Goal: Information Seeking & Learning: Learn about a topic

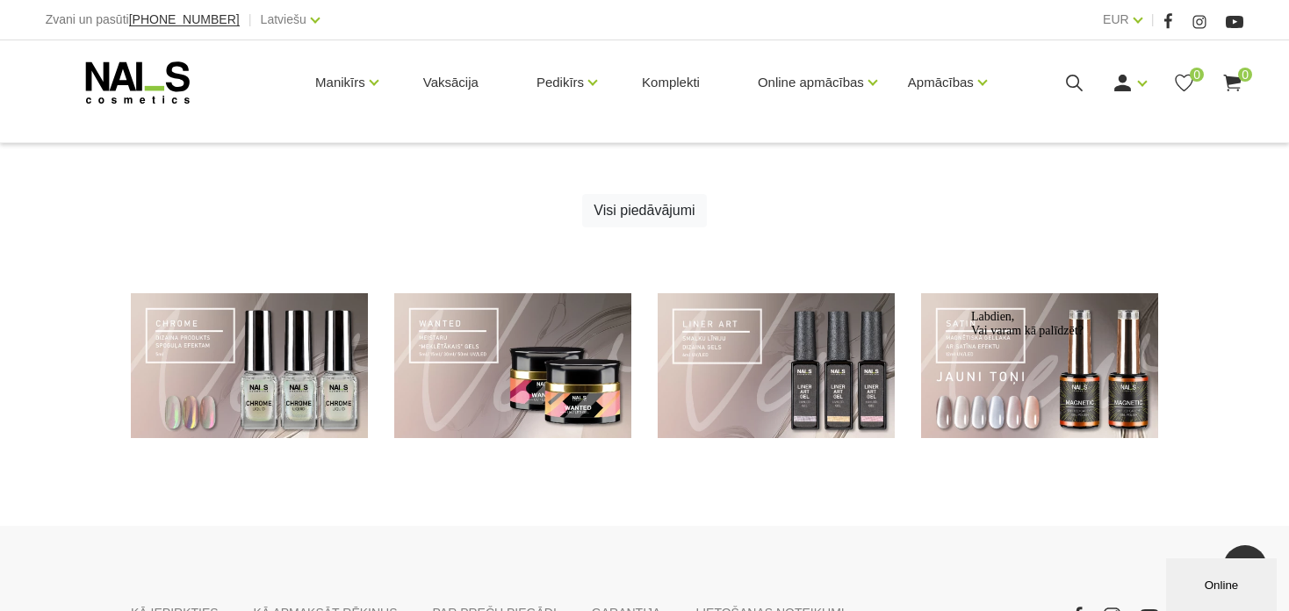
scroll to position [1226, 0]
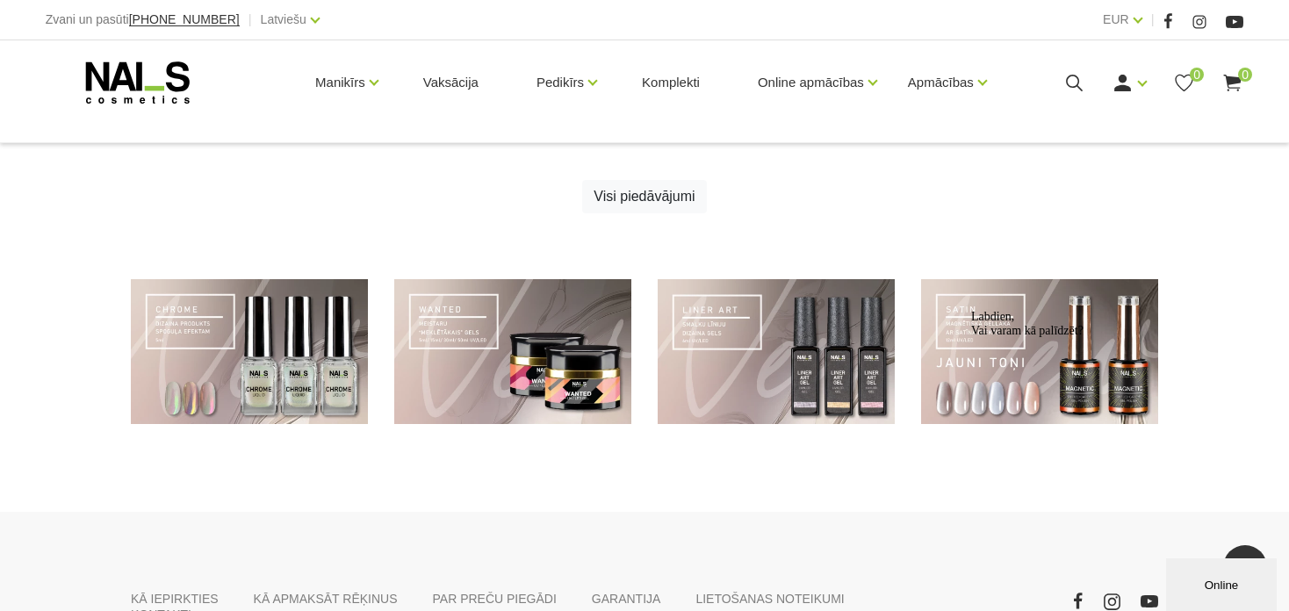
drag, startPoint x: 1039, startPoint y: 338, endPoint x: 978, endPoint y: 344, distance: 61.8
click at [978, 338] on div "Labdien, Vai varam kā palīdzēt?" at bounding box center [1129, 324] width 316 height 28
click at [1025, 338] on div "Labdien, Vai varam kā palīdzēt?" at bounding box center [1129, 324] width 316 height 28
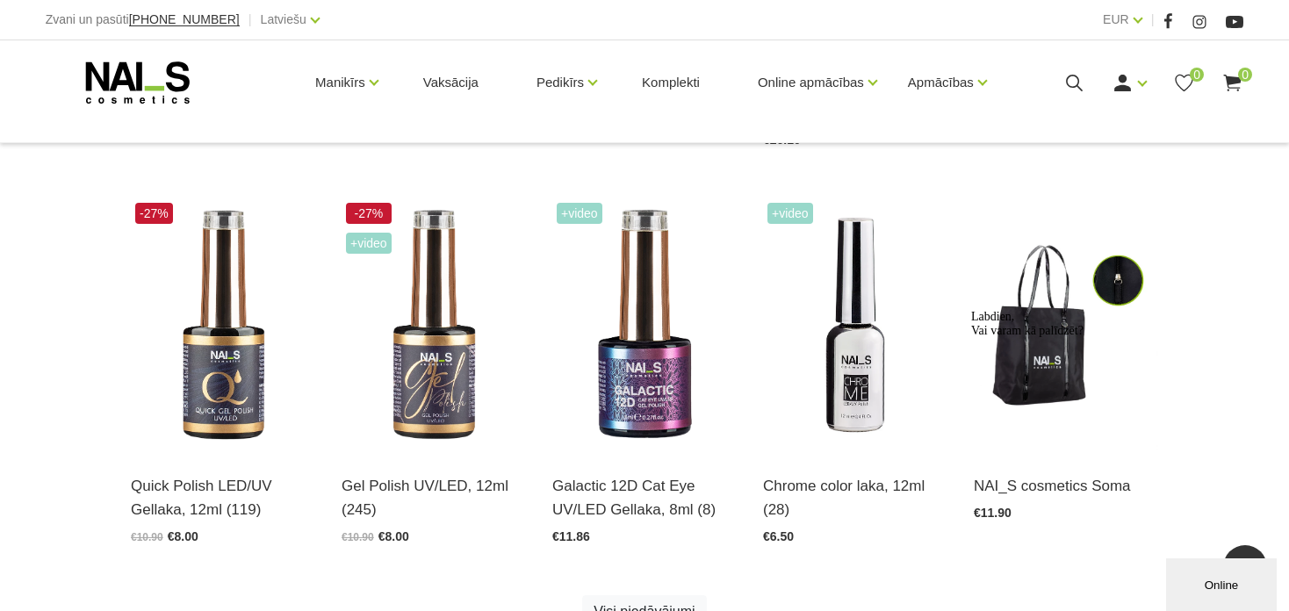
scroll to position [769, 0]
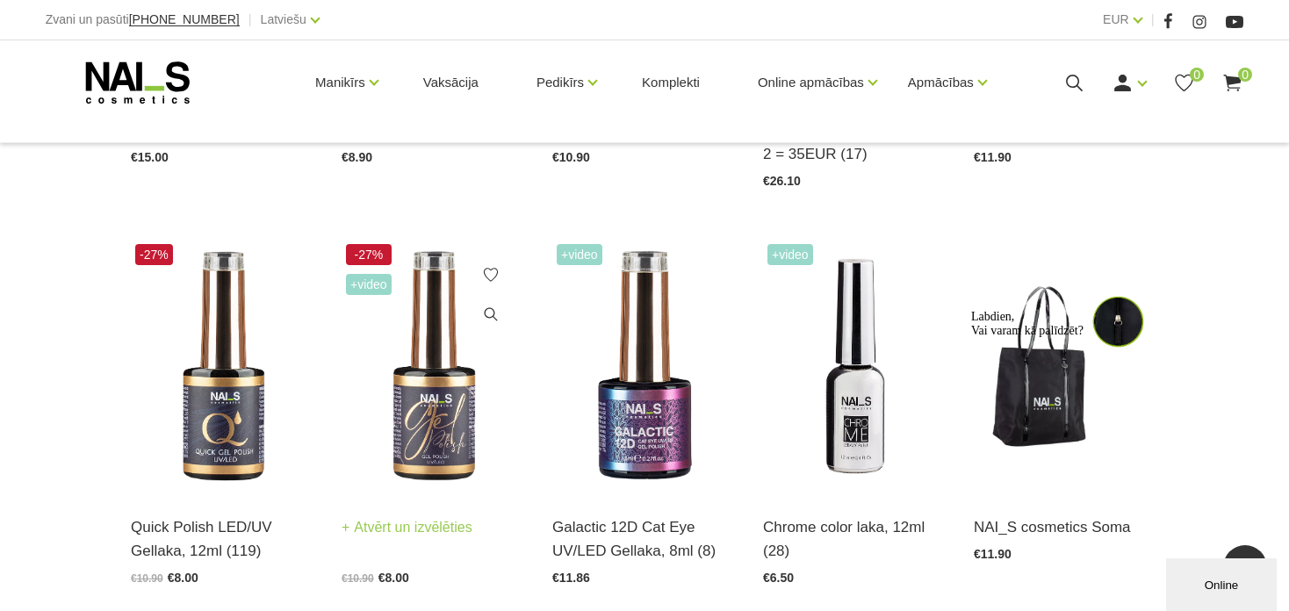
click at [438, 410] on img at bounding box center [434, 367] width 184 height 254
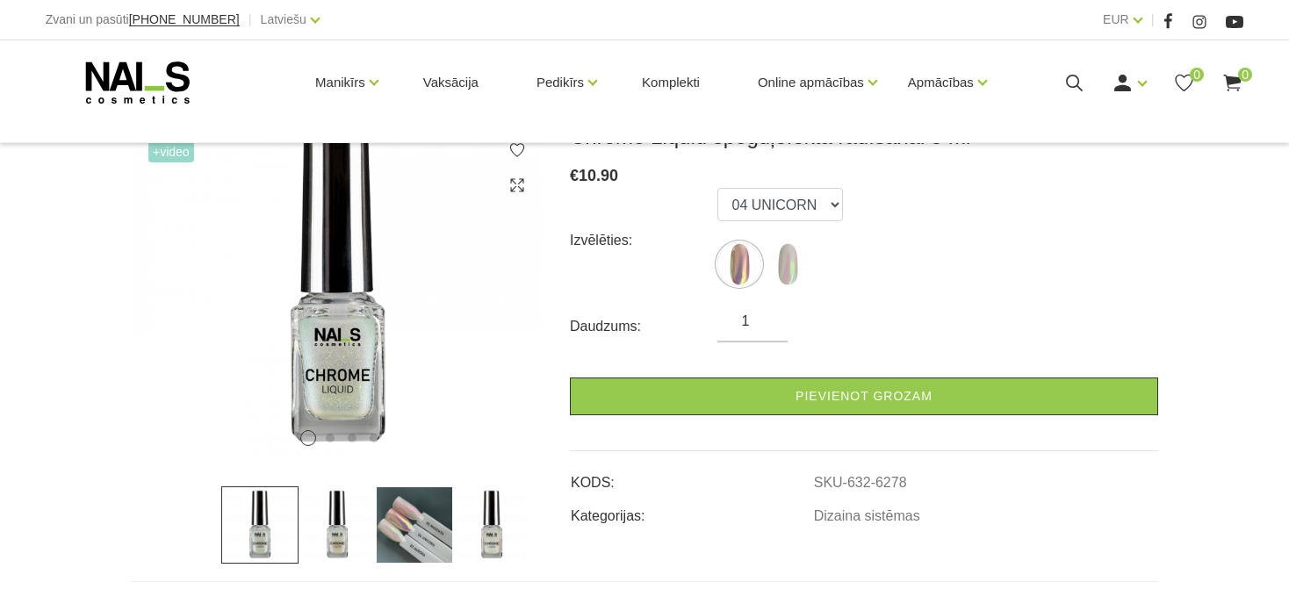
scroll to position [249, 0]
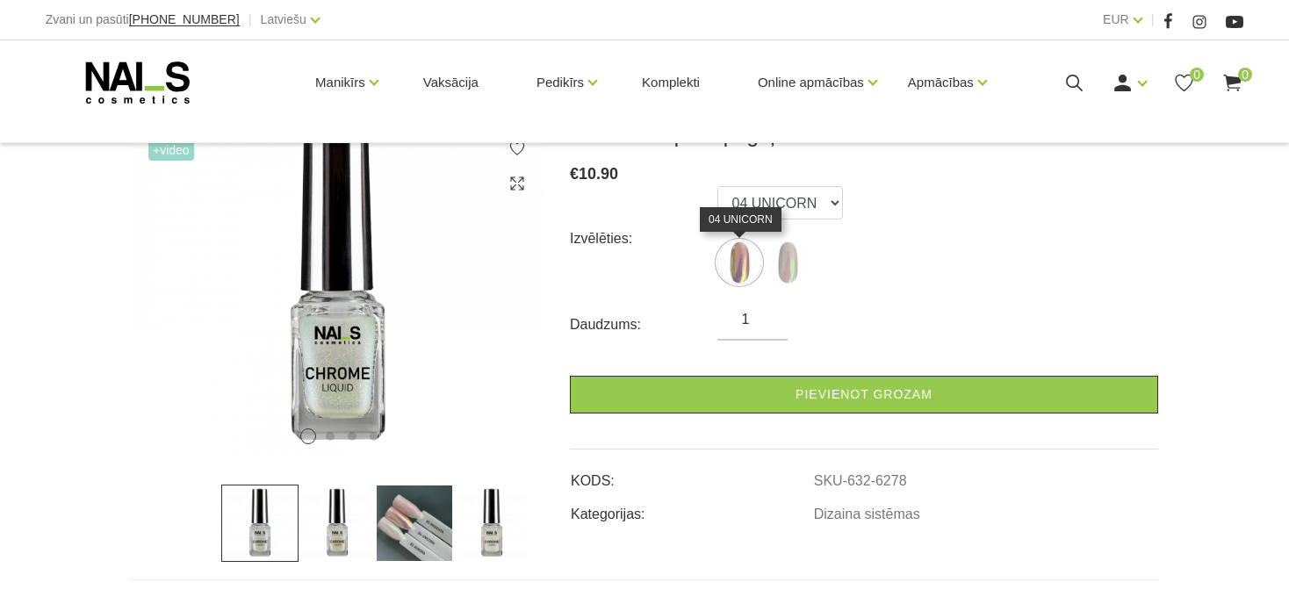
click at [743, 265] on img at bounding box center [740, 263] width 44 height 44
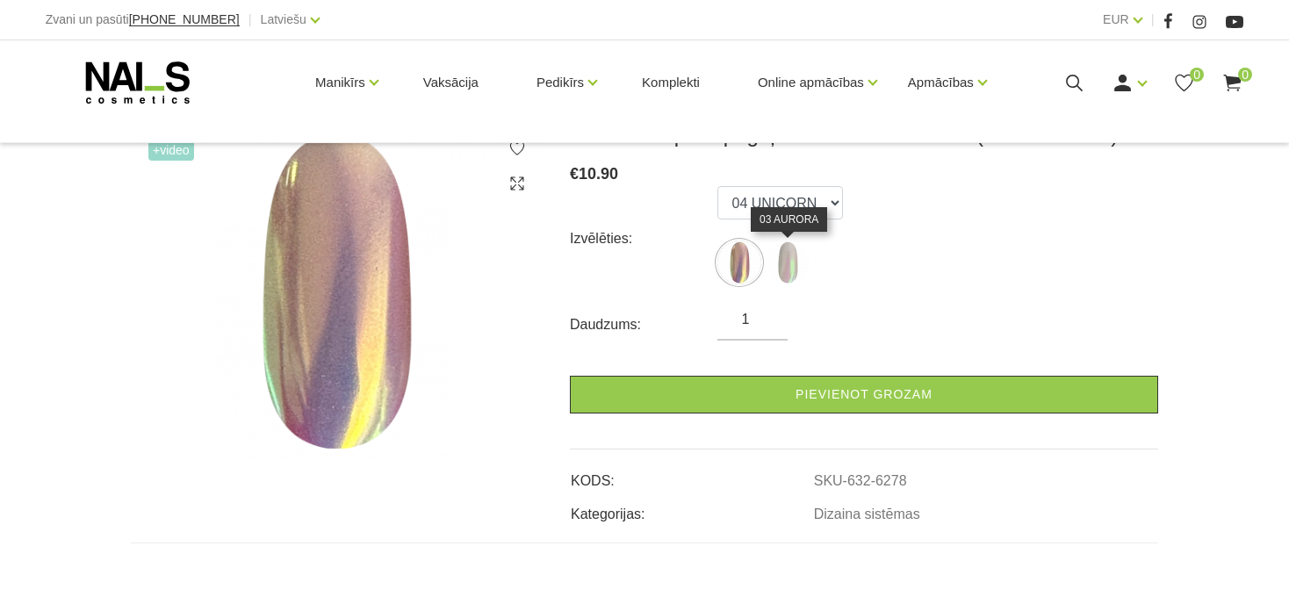
click at [790, 273] on img at bounding box center [788, 263] width 44 height 44
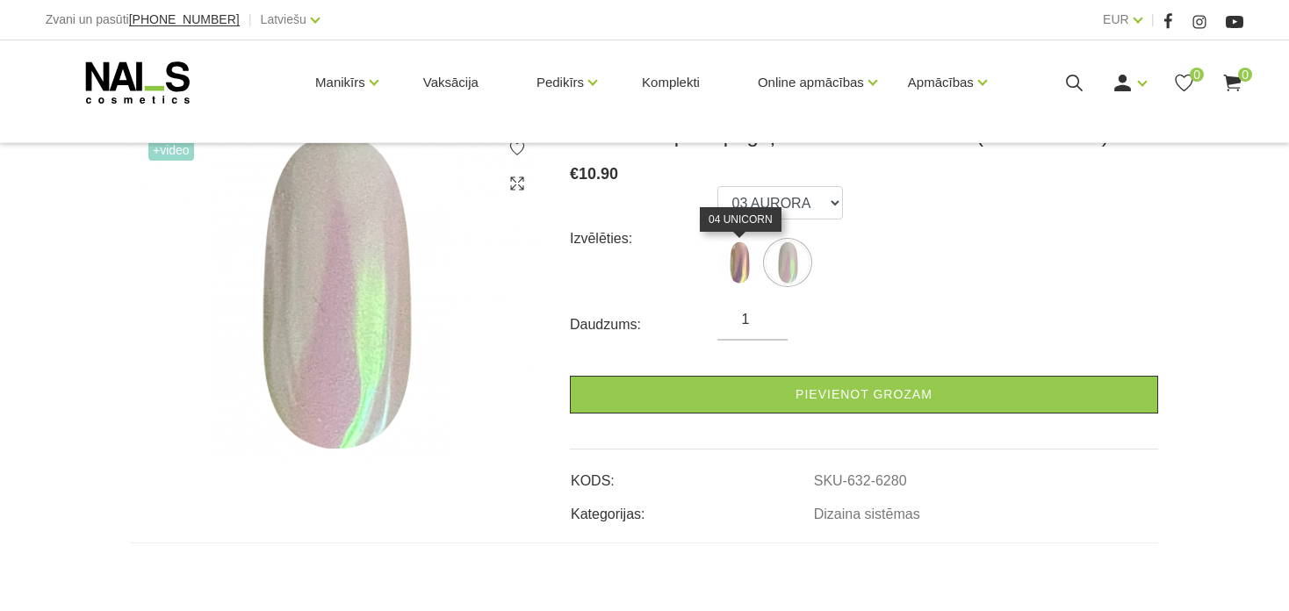
click at [745, 273] on img at bounding box center [740, 263] width 44 height 44
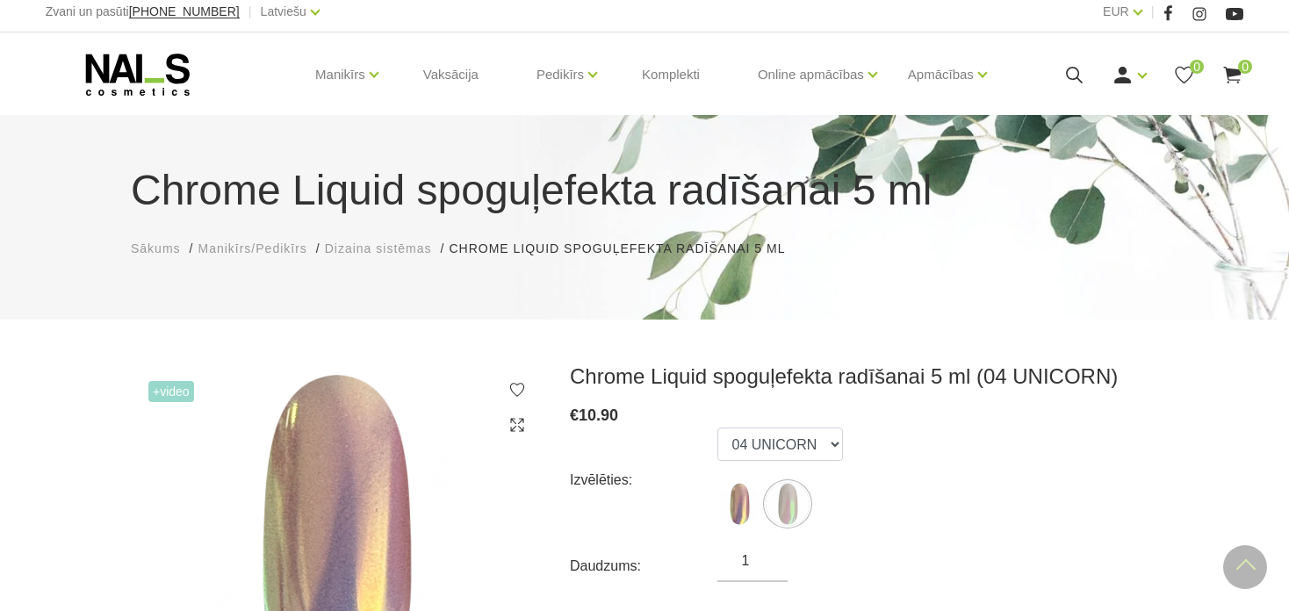
scroll to position [0, 0]
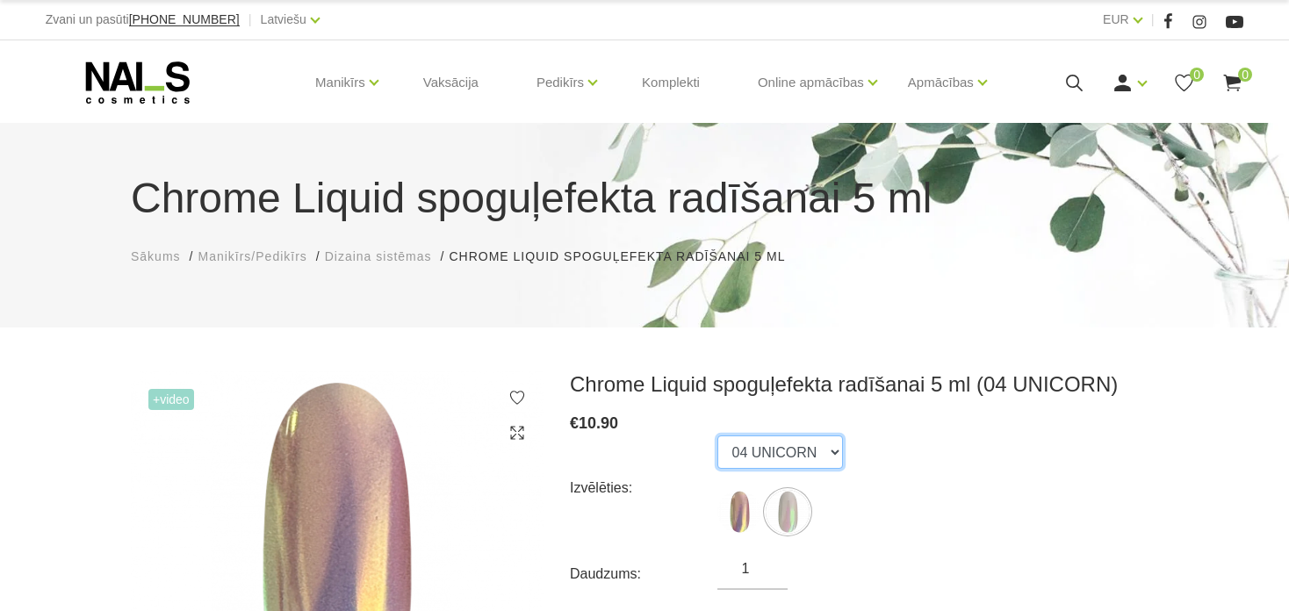
click at [832, 452] on select "04 UNICORN 03 AURORA" at bounding box center [781, 452] width 126 height 33
select select "6280"
click at [718, 436] on select "04 UNICORN 03 AURORA" at bounding box center [781, 452] width 126 height 33
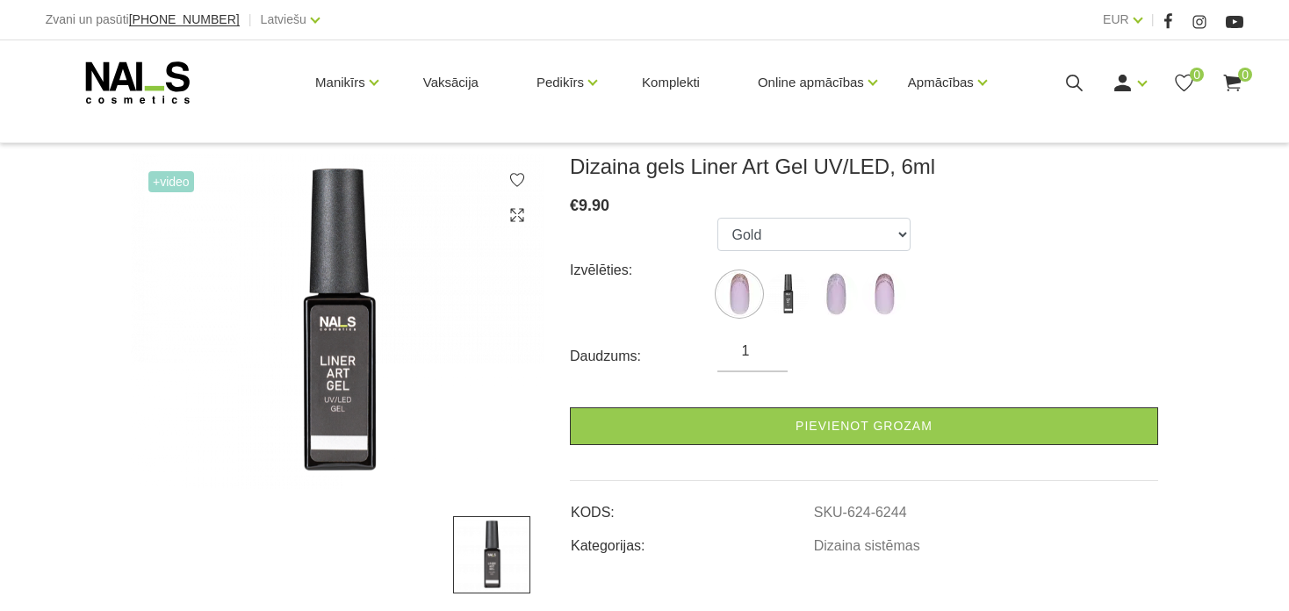
scroll to position [246, 0]
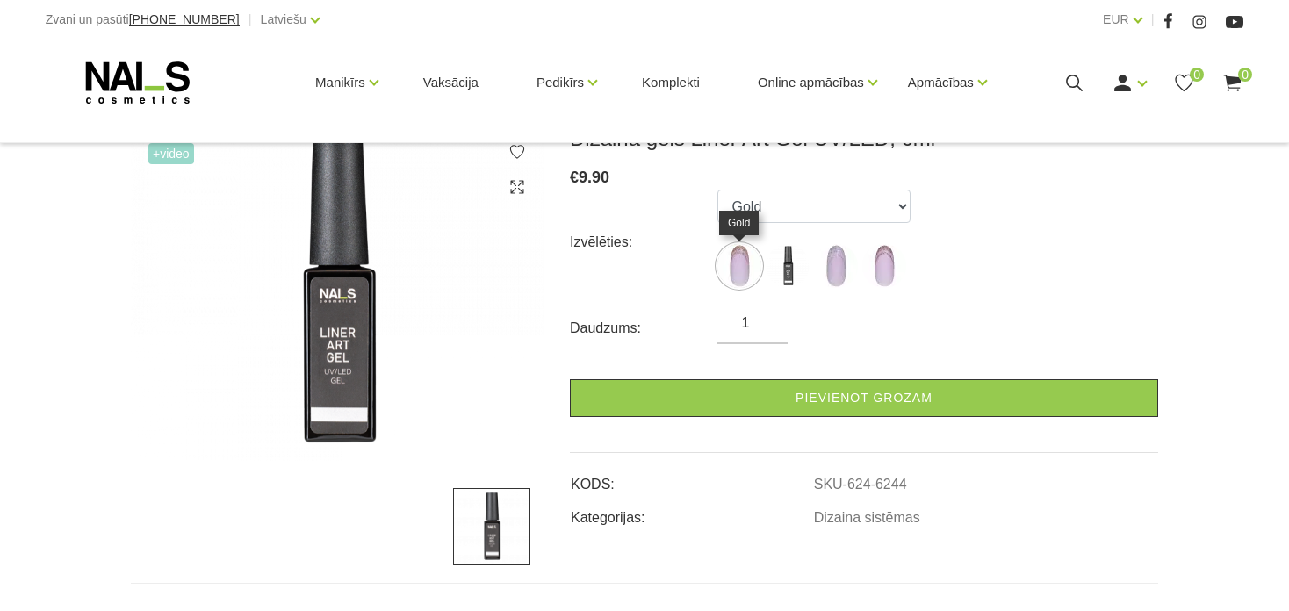
click at [740, 276] on img at bounding box center [740, 266] width 44 height 44
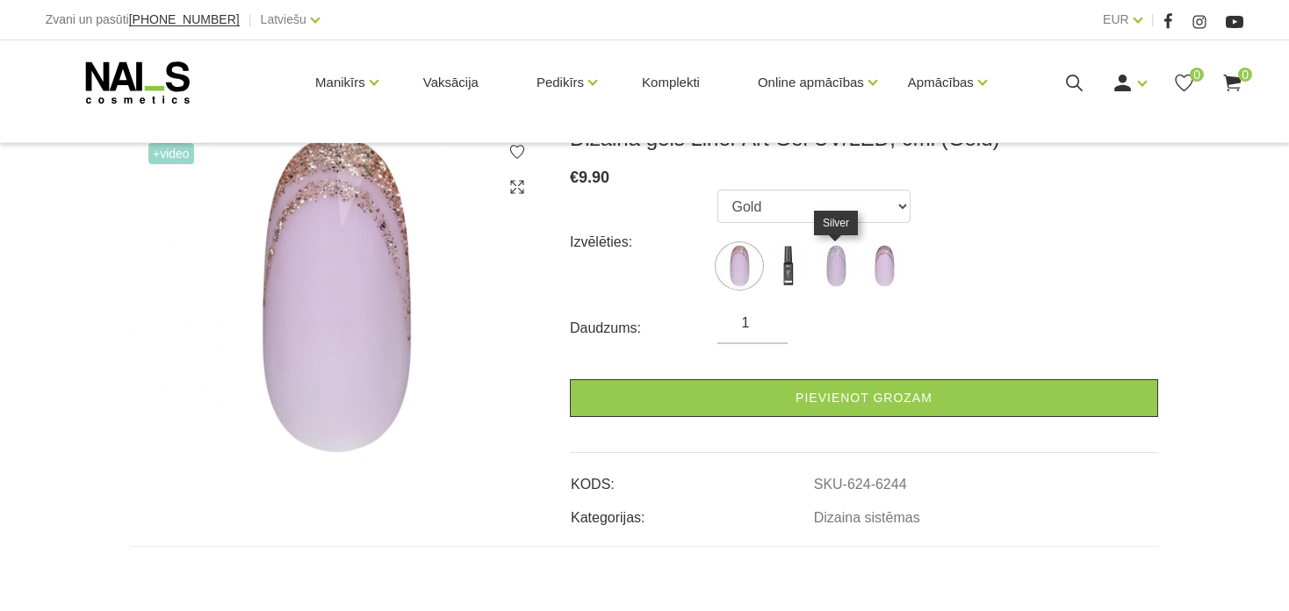
click at [841, 278] on img at bounding box center [836, 266] width 44 height 44
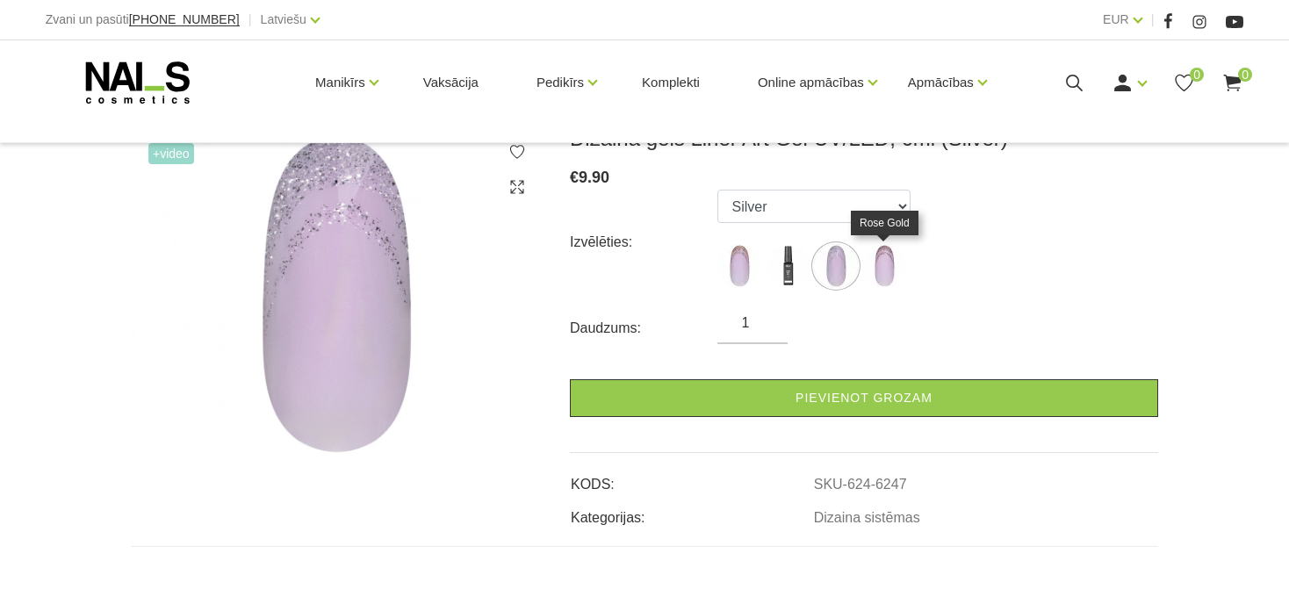
click at [886, 280] on img at bounding box center [885, 266] width 44 height 44
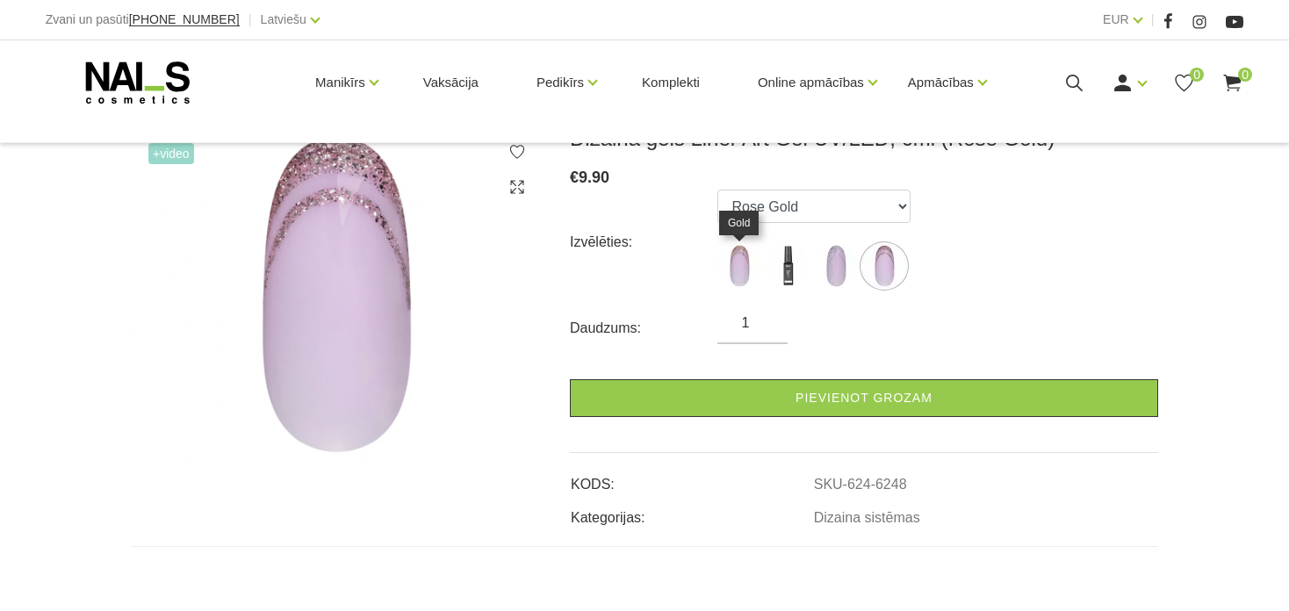
click at [733, 283] on img at bounding box center [740, 266] width 44 height 44
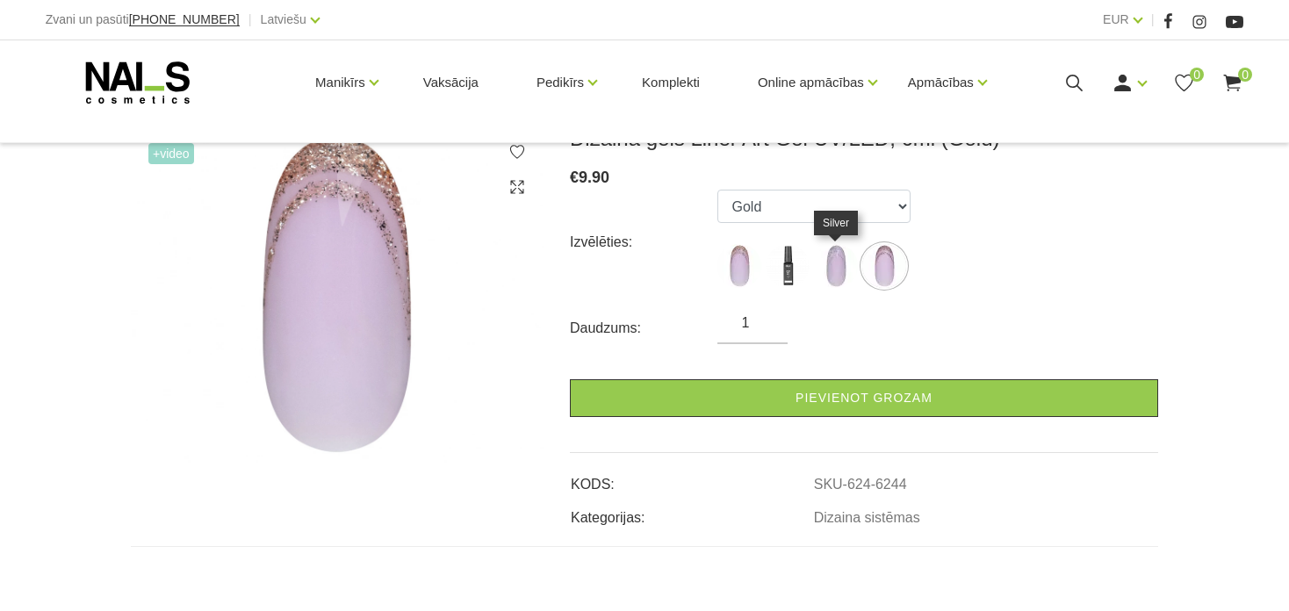
click at [836, 274] on img at bounding box center [836, 266] width 44 height 44
select select "6247"
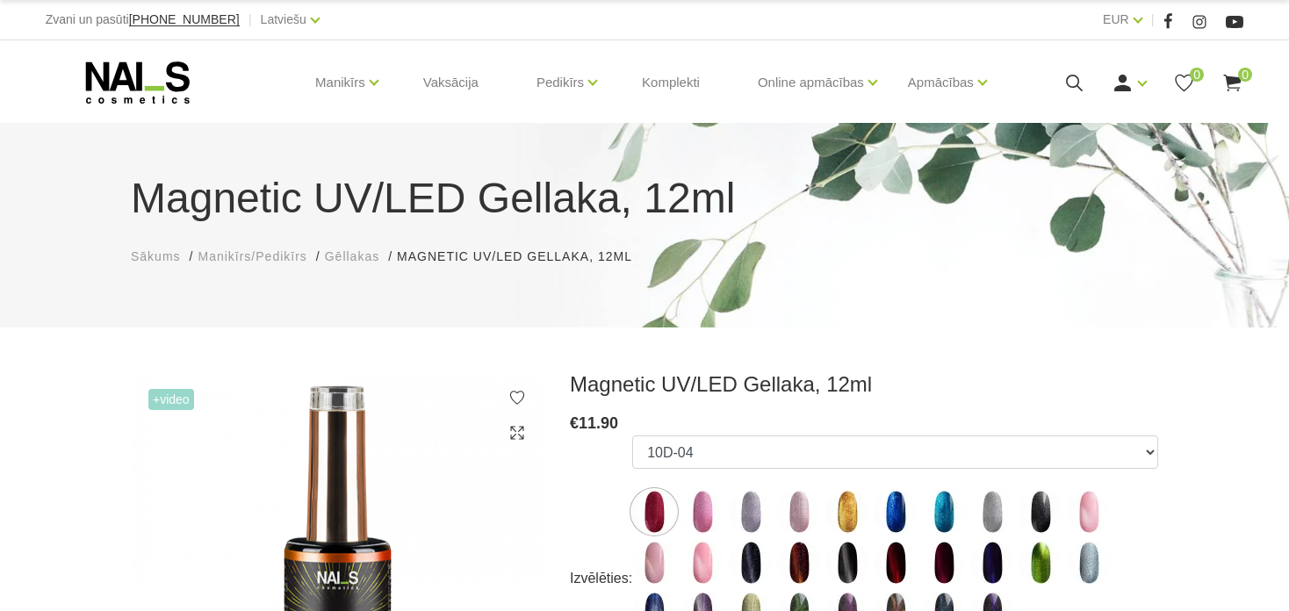
click at [942, 253] on ul "Sākums Manikīrs/Pedikīrs Gēllakas Magnetic UV/LED Gellaka, 12ml Magnetic UV/LED…" at bounding box center [645, 257] width 1028 height 18
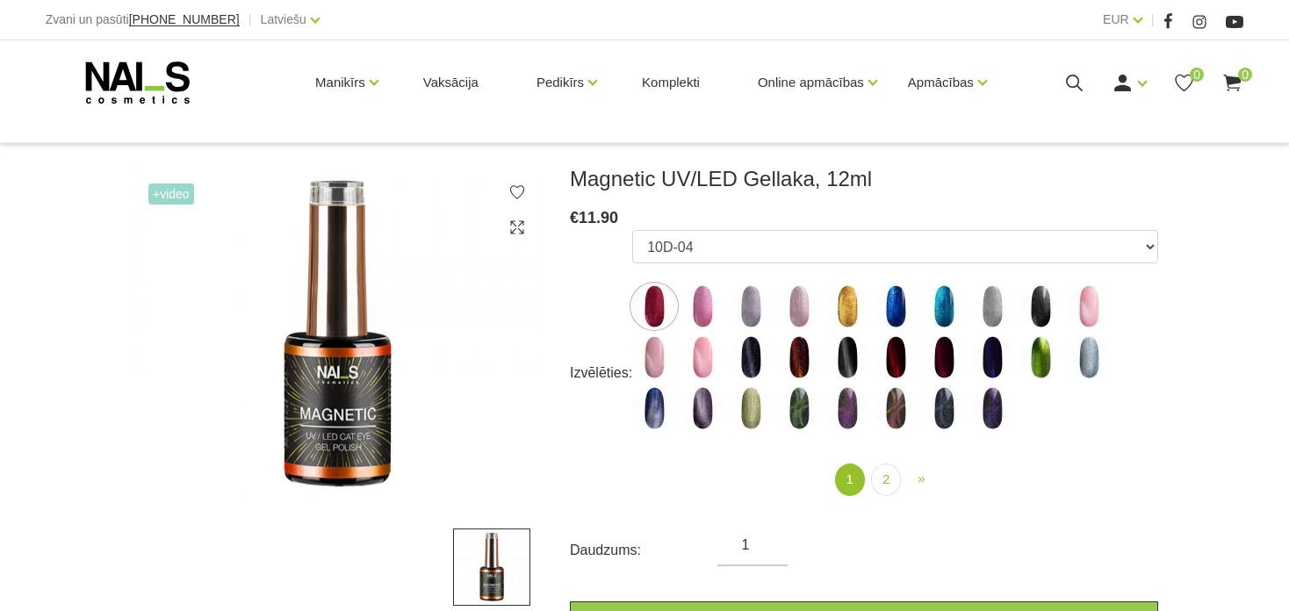
scroll to position [211, 0]
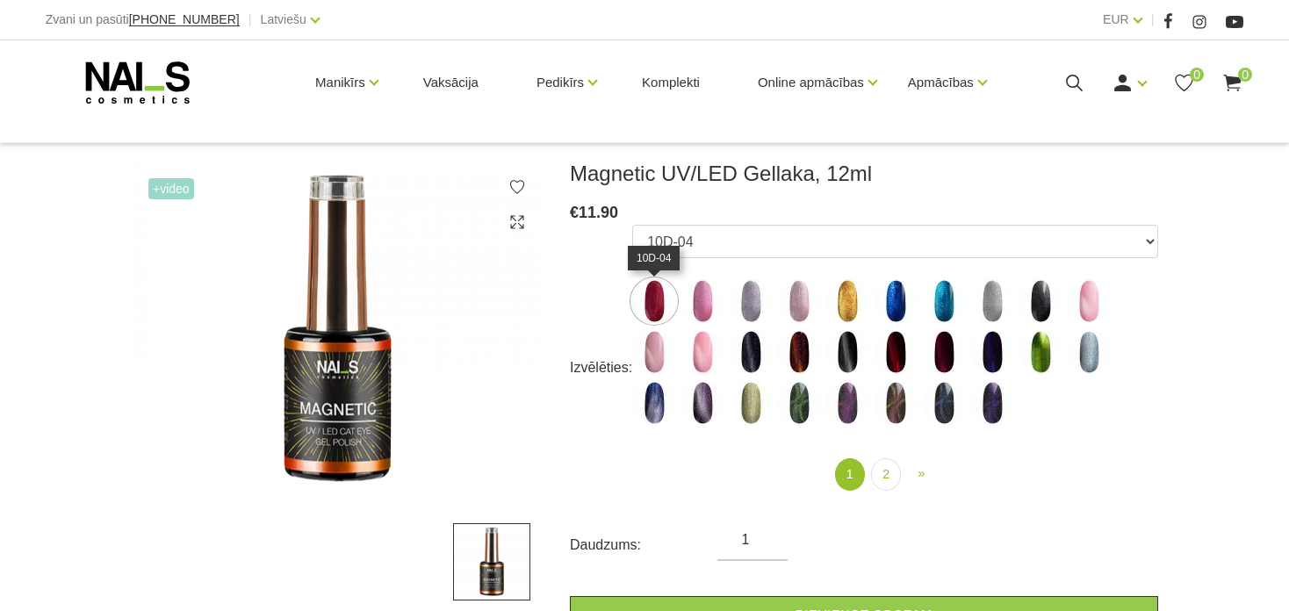
click at [657, 302] on img at bounding box center [654, 301] width 44 height 44
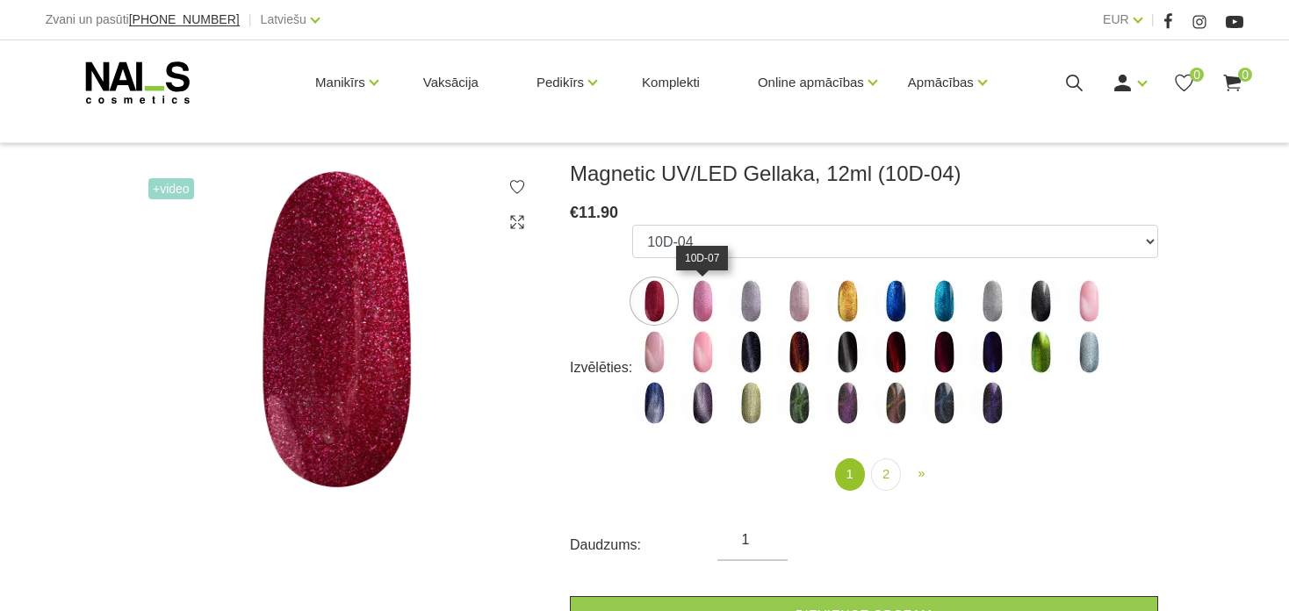
click at [705, 307] on img at bounding box center [703, 301] width 44 height 44
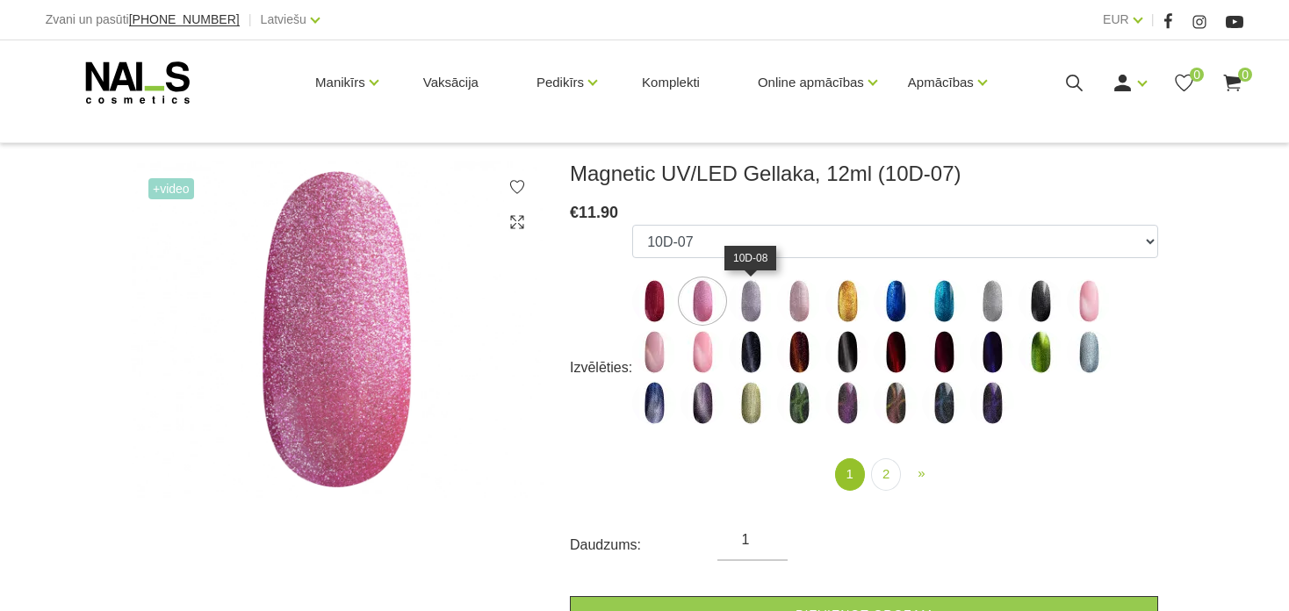
click at [745, 307] on img at bounding box center [751, 301] width 44 height 44
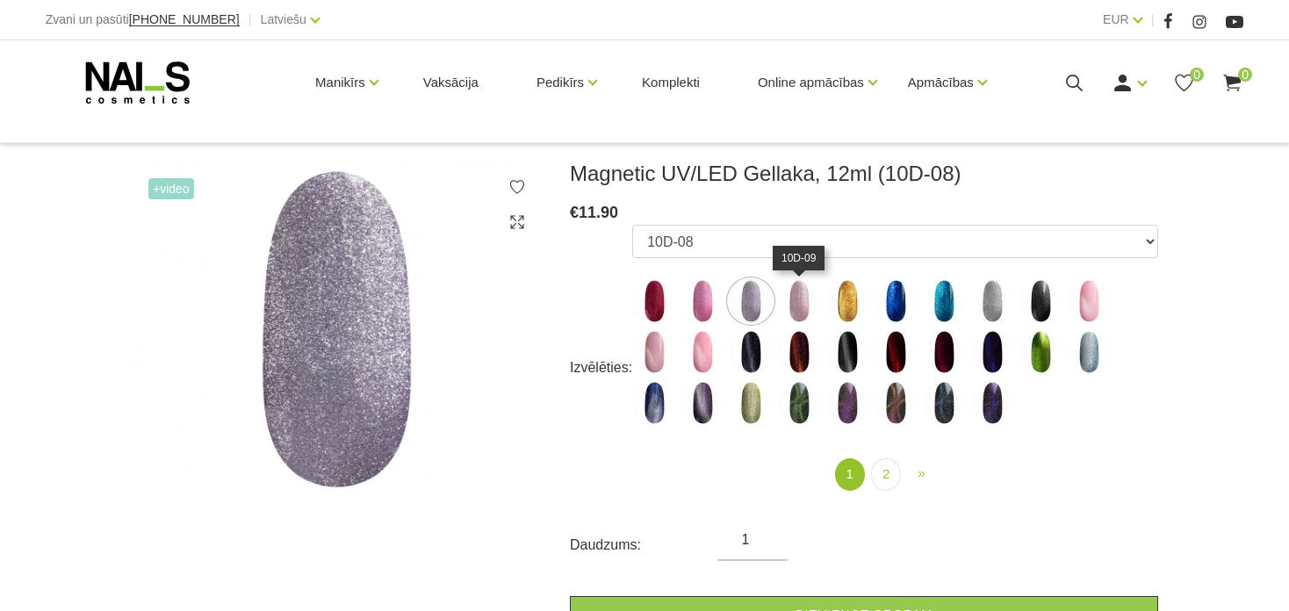
click at [804, 309] on img at bounding box center [799, 301] width 44 height 44
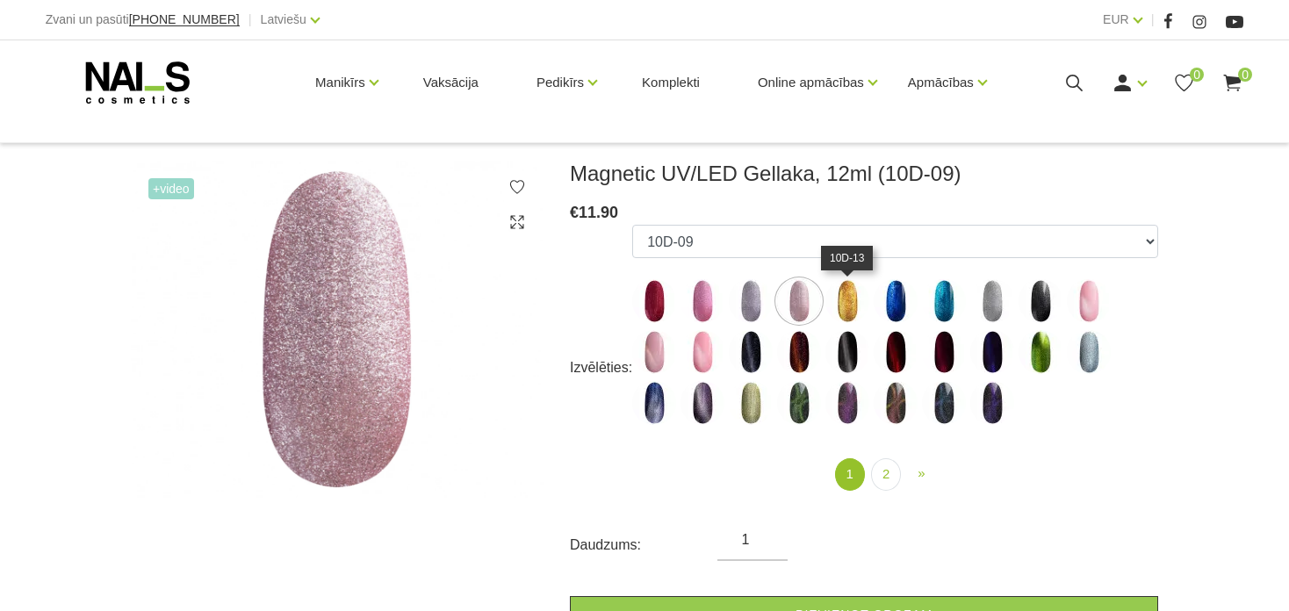
click at [849, 311] on img at bounding box center [848, 301] width 44 height 44
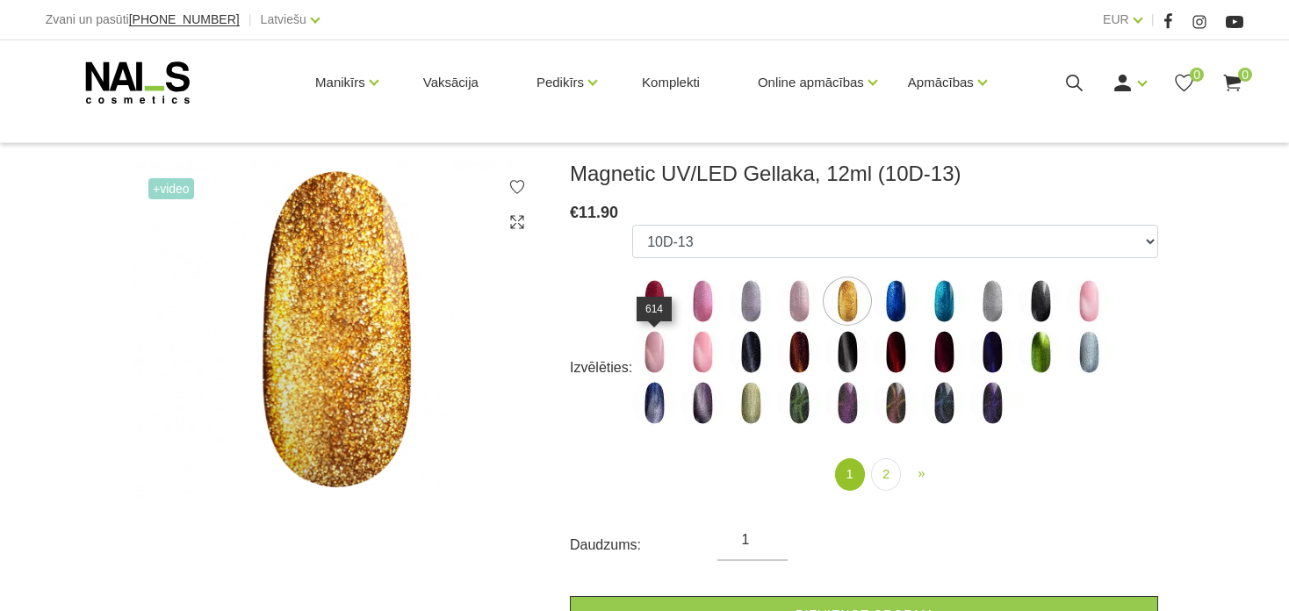
click at [656, 351] on img at bounding box center [654, 352] width 44 height 44
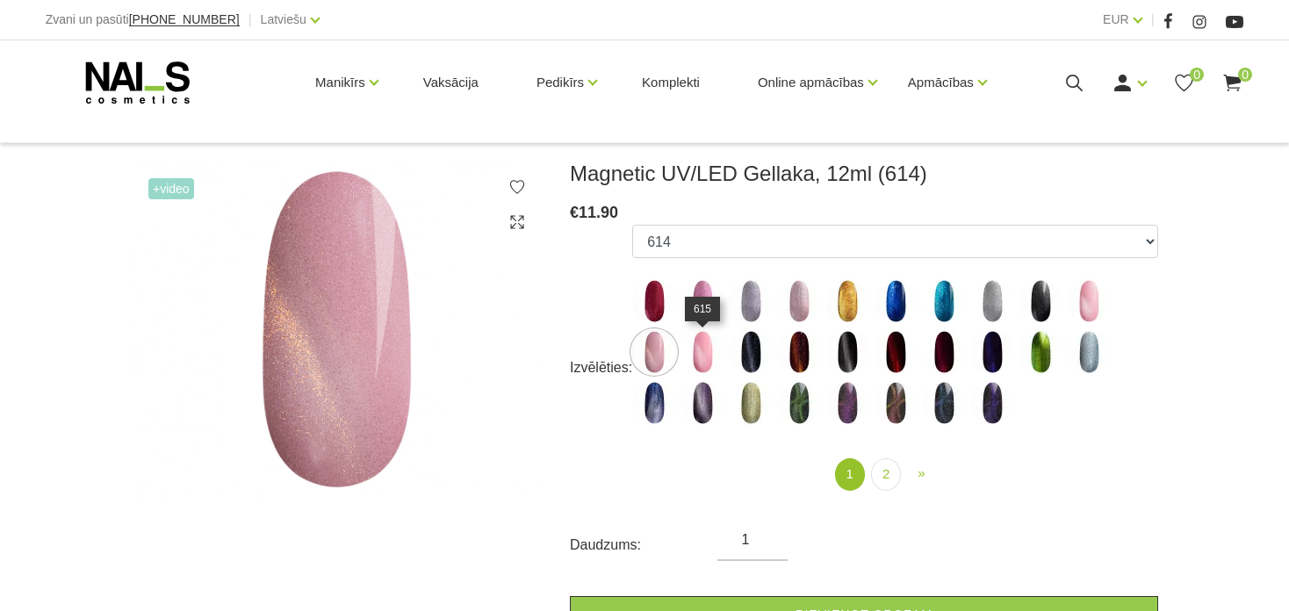
click at [703, 358] on img at bounding box center [703, 352] width 44 height 44
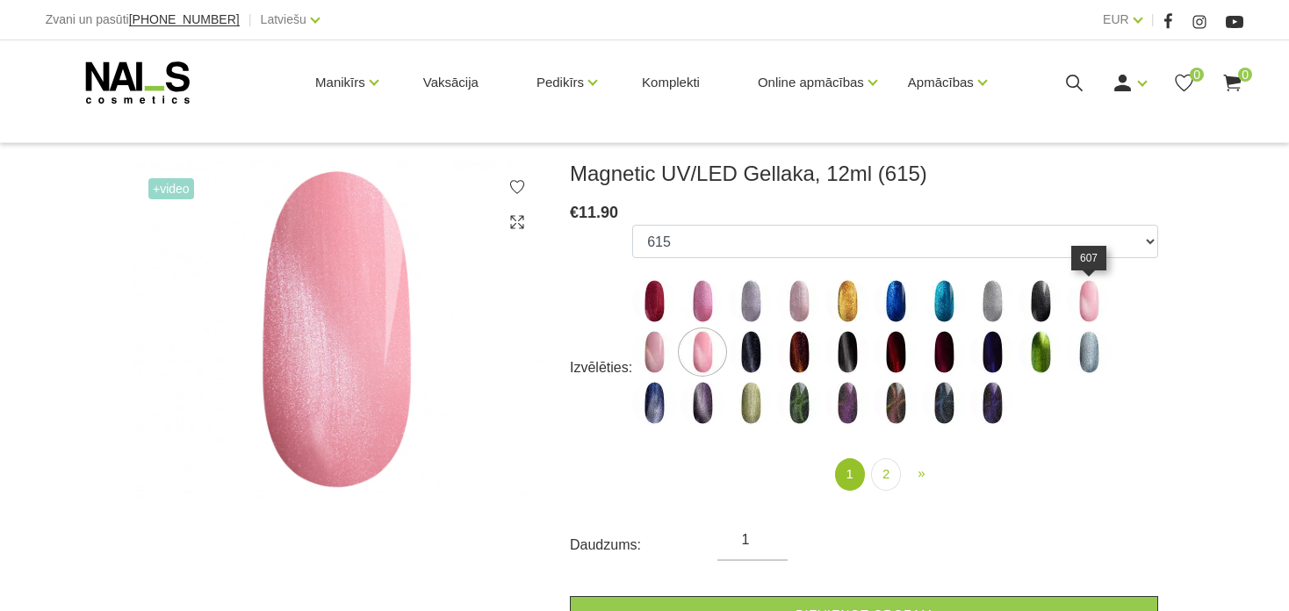
click at [1085, 300] on img at bounding box center [1089, 301] width 44 height 44
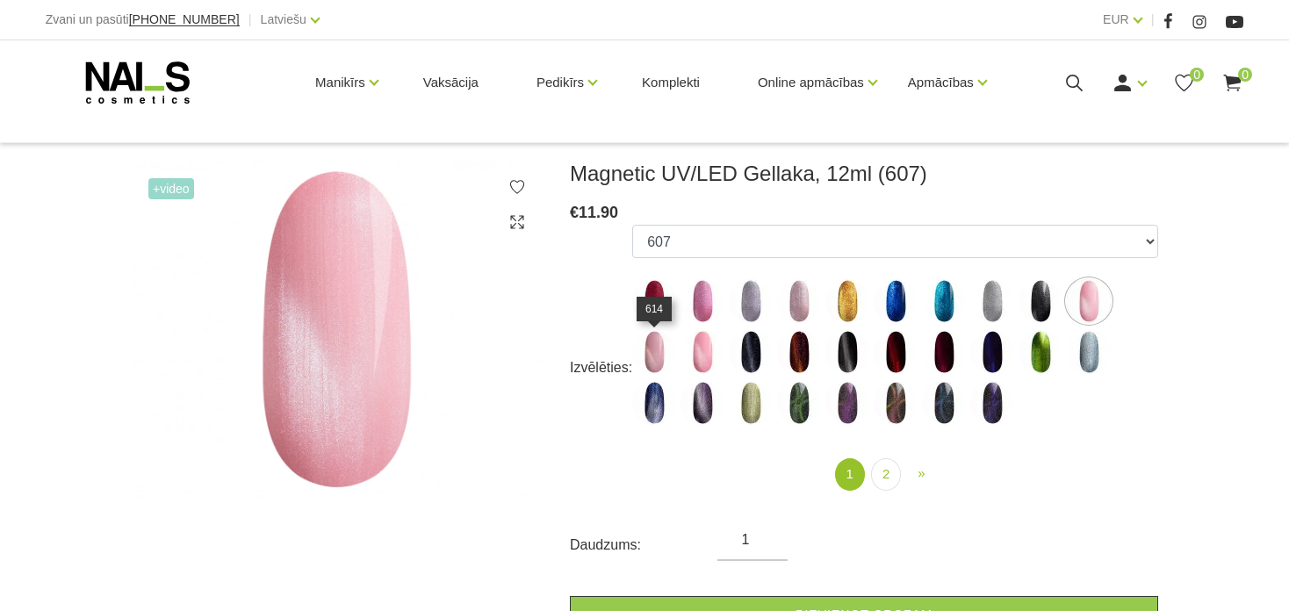
click at [660, 353] on img at bounding box center [654, 352] width 44 height 44
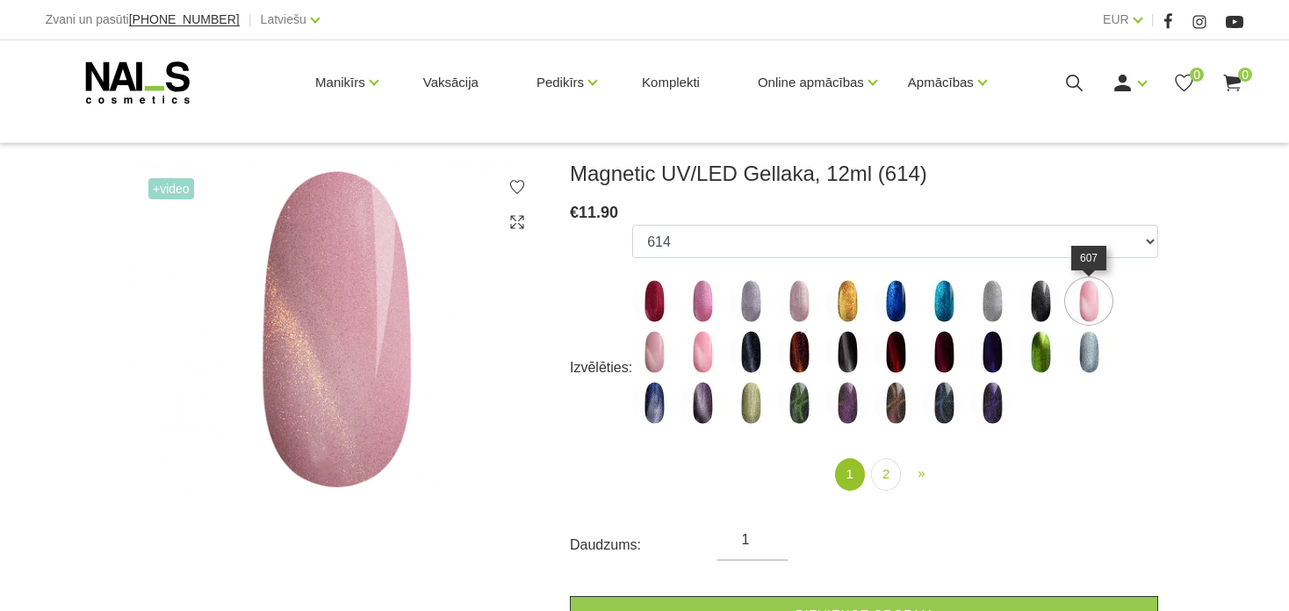
click at [1093, 315] on img at bounding box center [1089, 301] width 44 height 44
select select "4651"
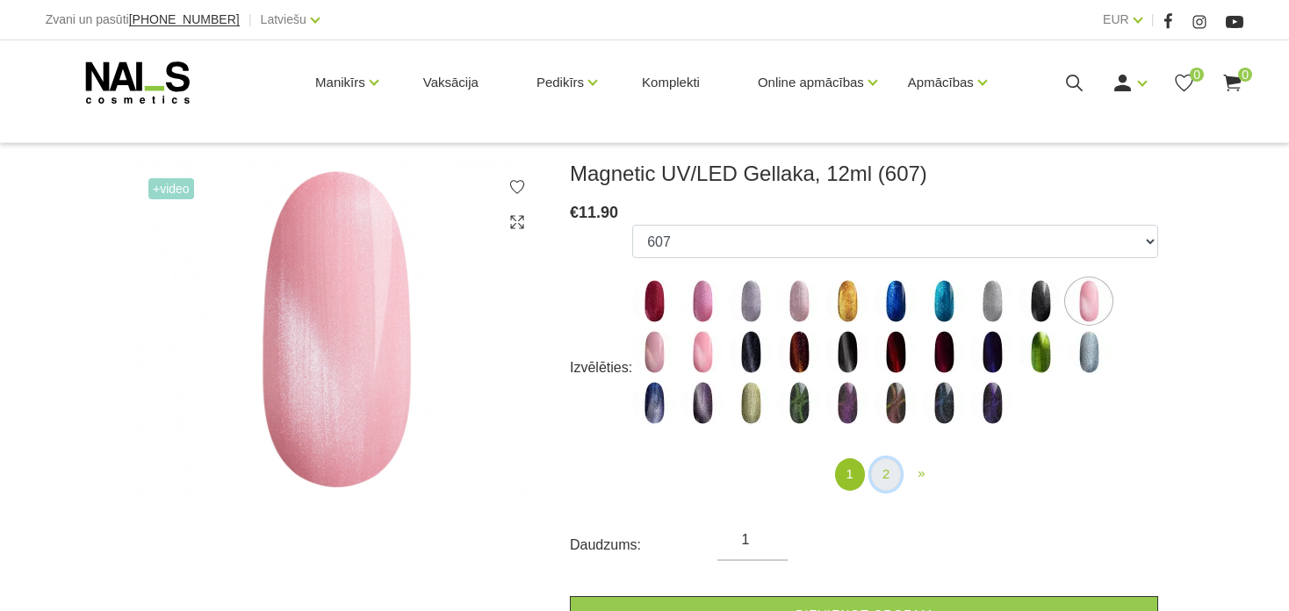
click at [889, 475] on link "2" at bounding box center [886, 475] width 30 height 32
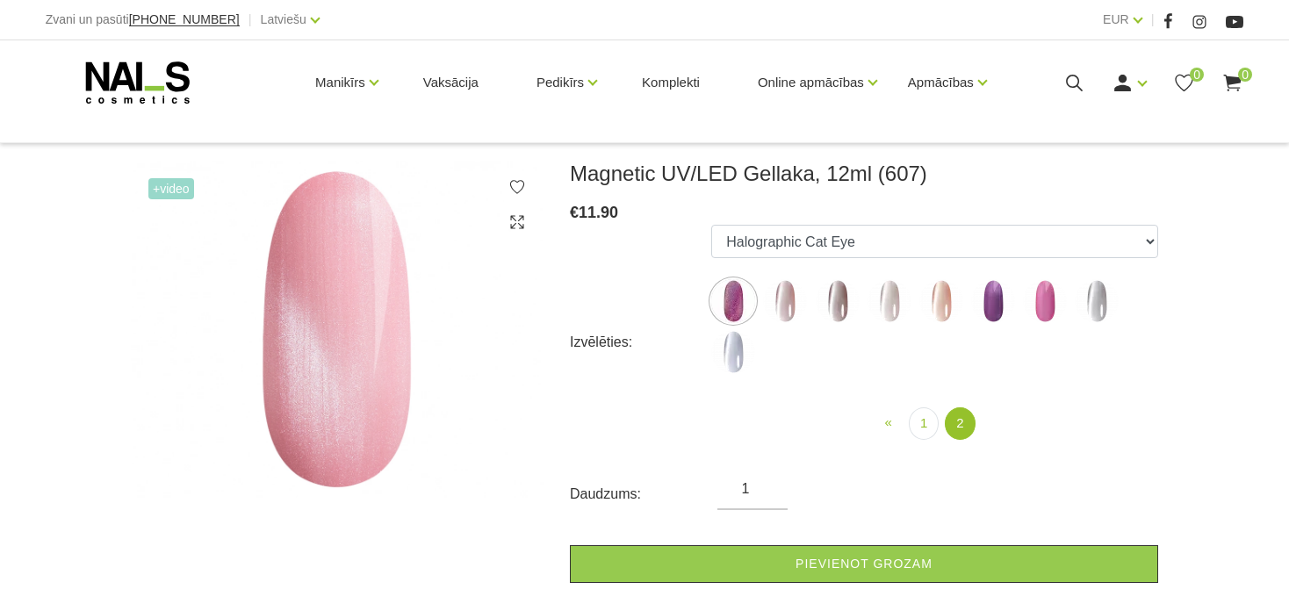
click at [794, 308] on img at bounding box center [785, 301] width 44 height 44
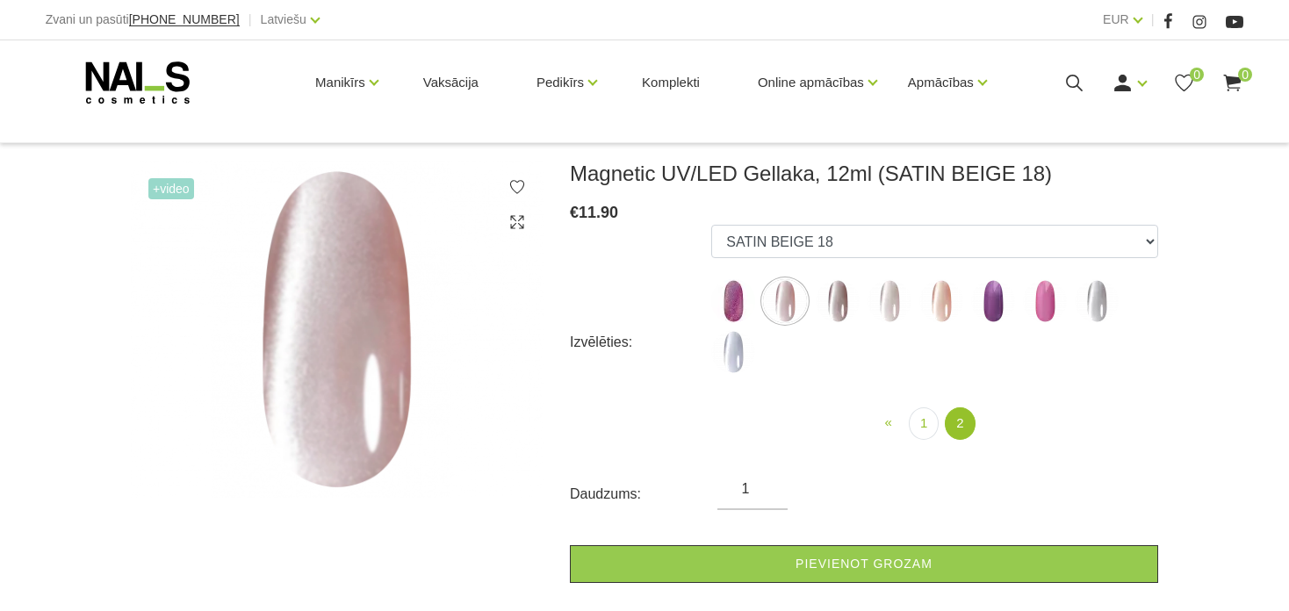
click at [737, 356] on img at bounding box center [733, 352] width 44 height 44
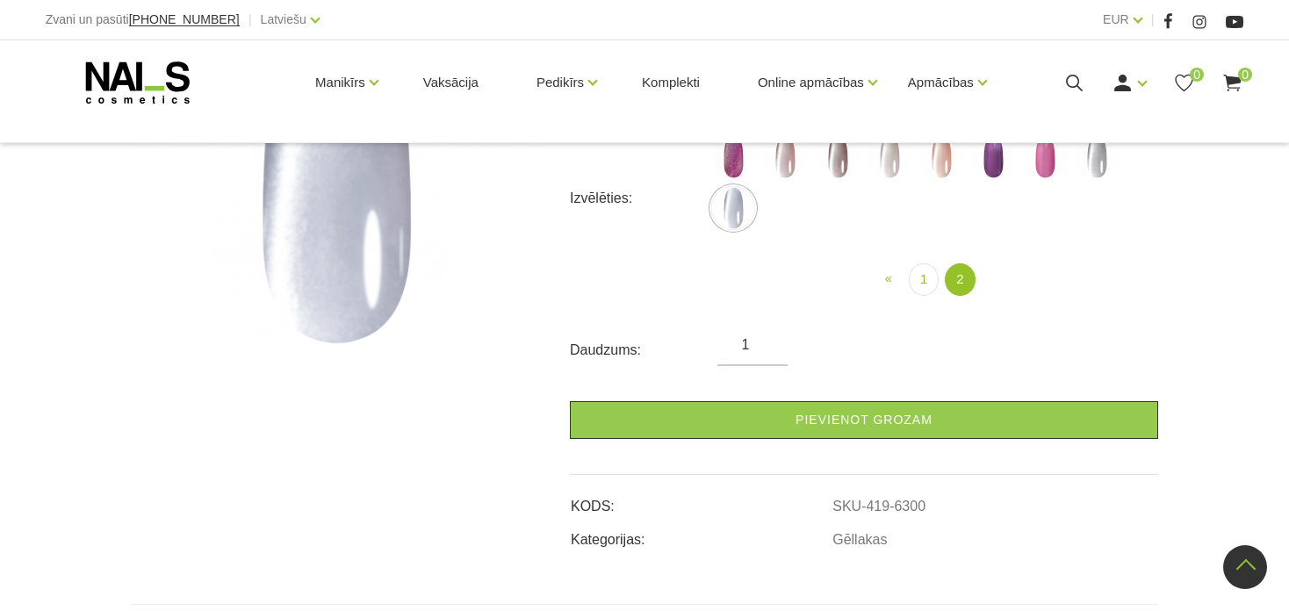
scroll to position [351, 0]
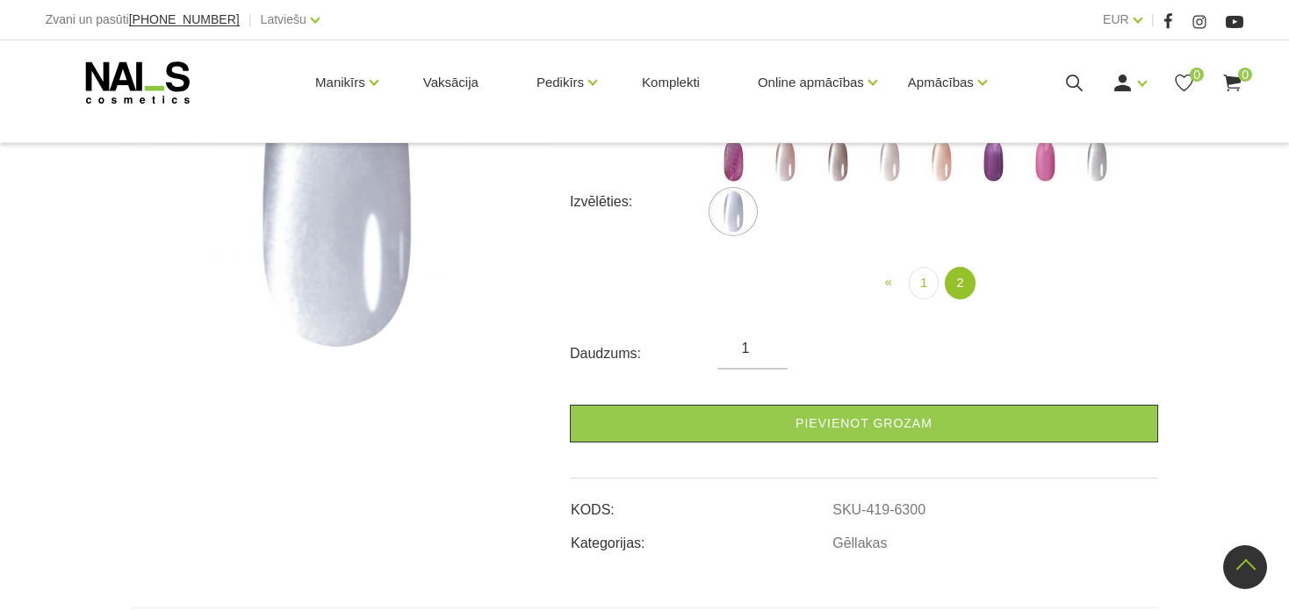
click at [738, 154] on img at bounding box center [733, 161] width 44 height 44
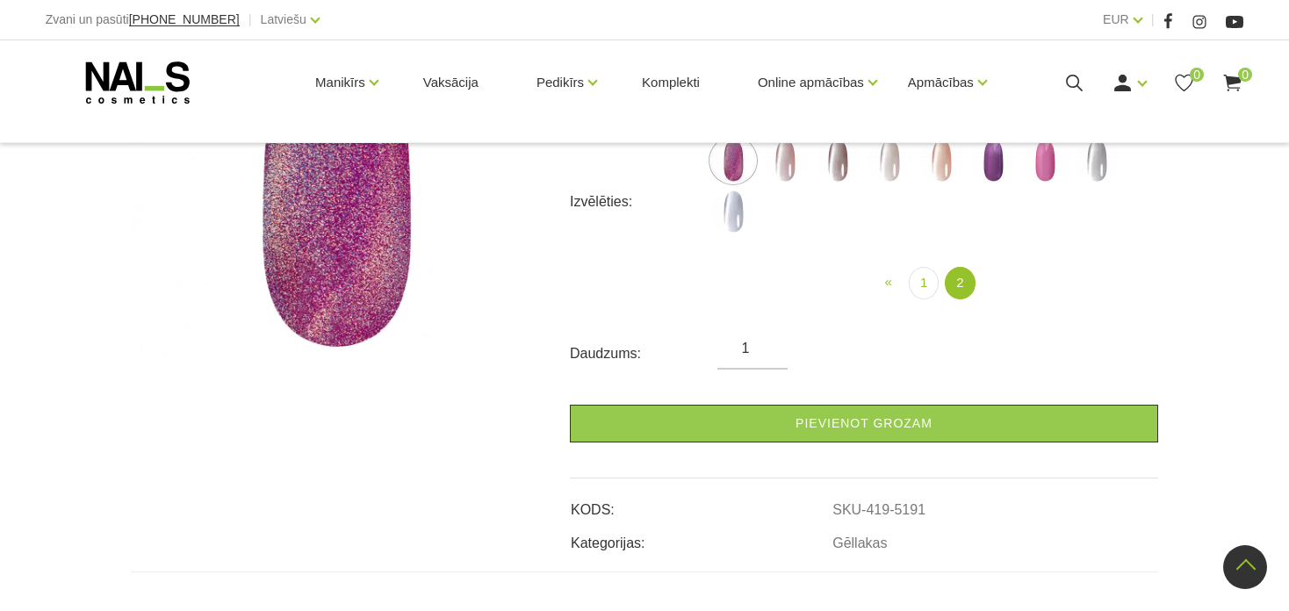
click at [787, 165] on img at bounding box center [785, 161] width 44 height 44
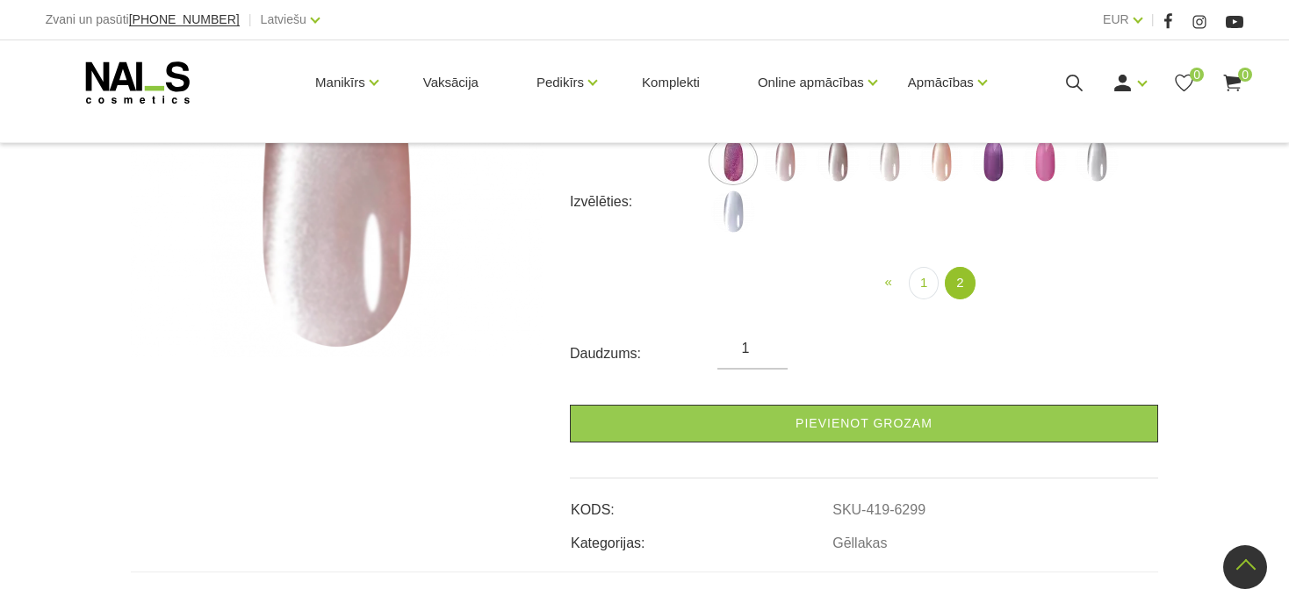
click at [840, 166] on img at bounding box center [838, 161] width 44 height 44
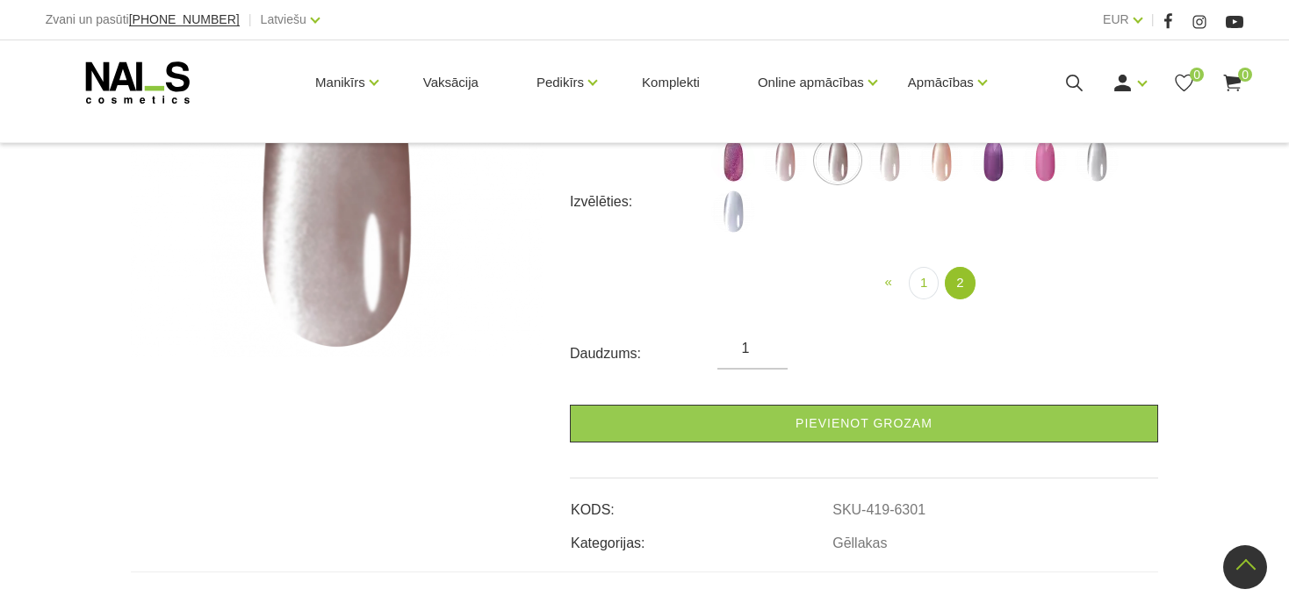
click at [891, 170] on img at bounding box center [890, 161] width 44 height 44
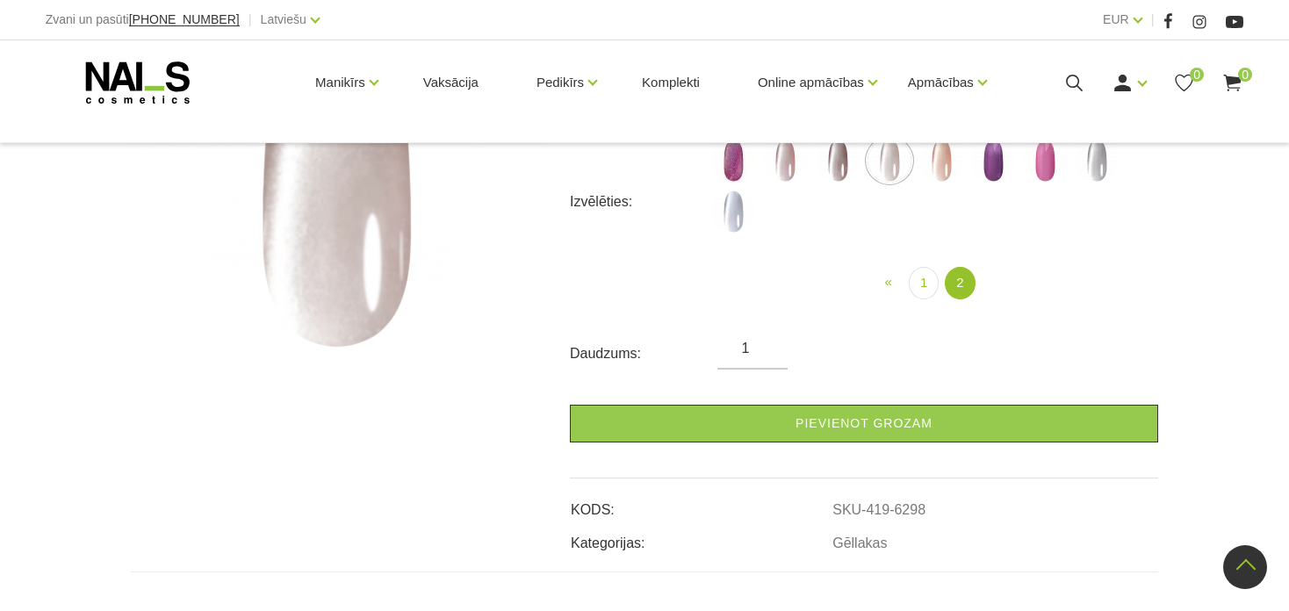
click at [942, 170] on img at bounding box center [942, 161] width 44 height 44
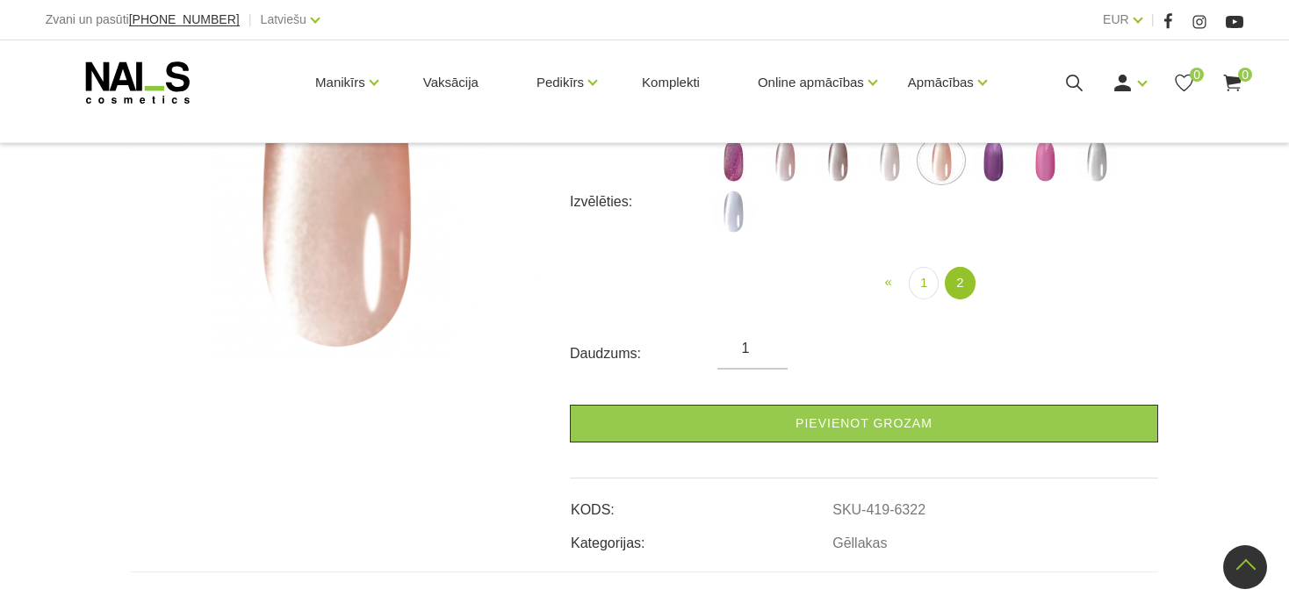
click at [1001, 173] on img at bounding box center [993, 161] width 44 height 44
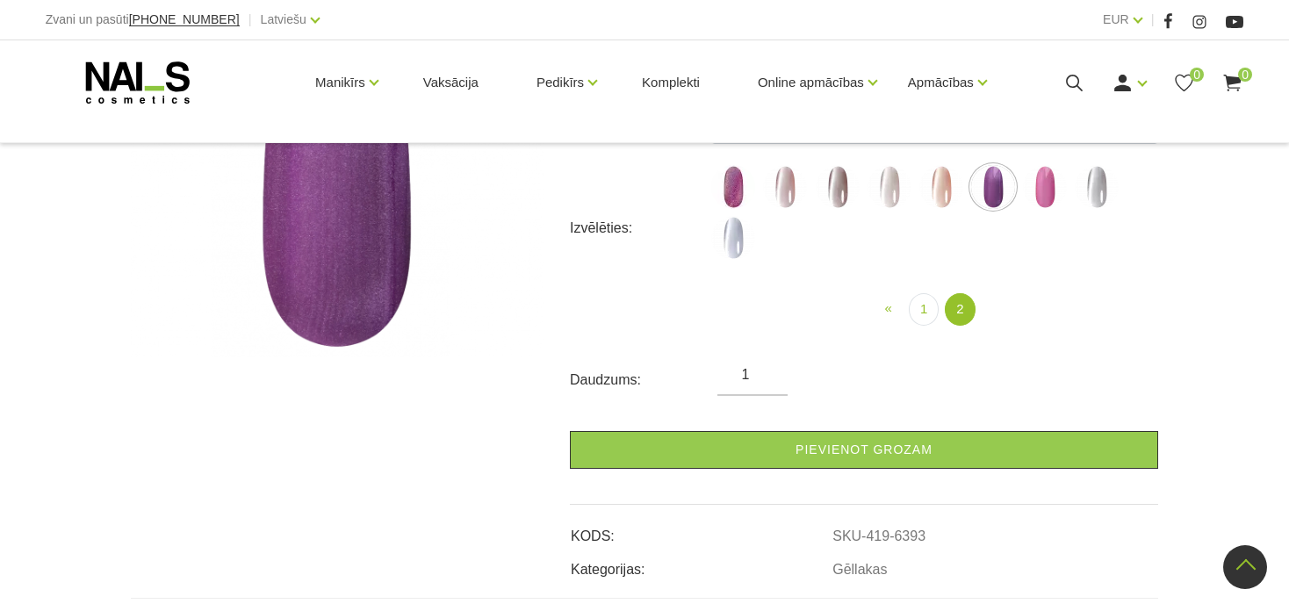
click at [1039, 172] on img at bounding box center [1045, 187] width 44 height 44
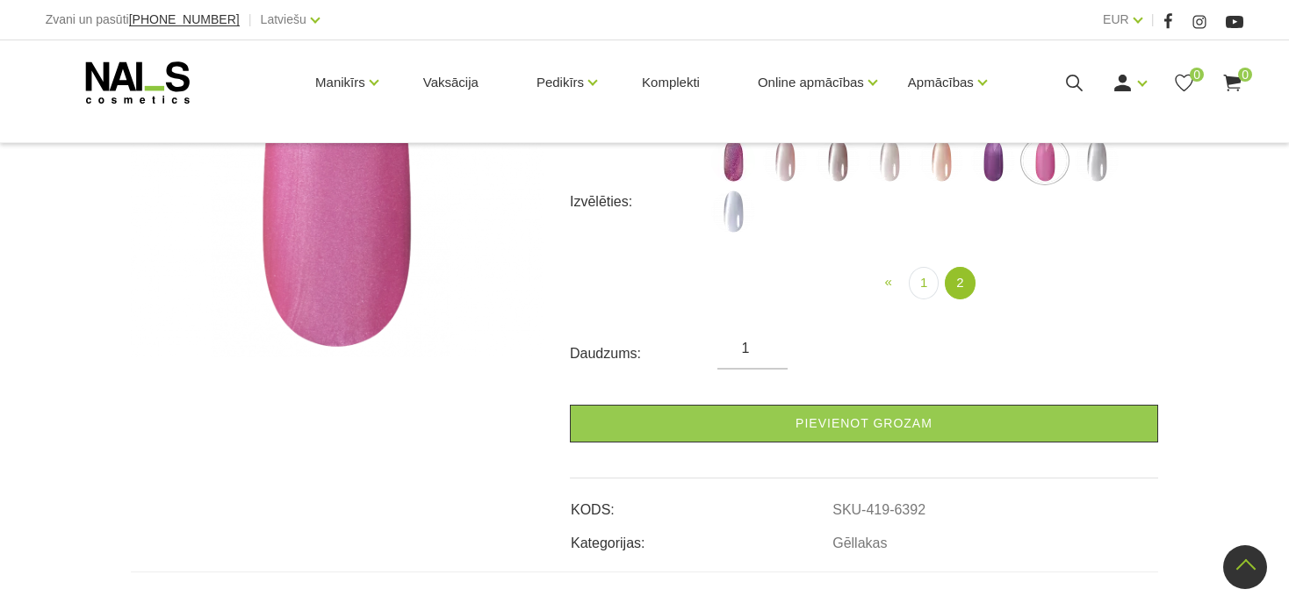
click at [1095, 170] on img at bounding box center [1097, 161] width 44 height 44
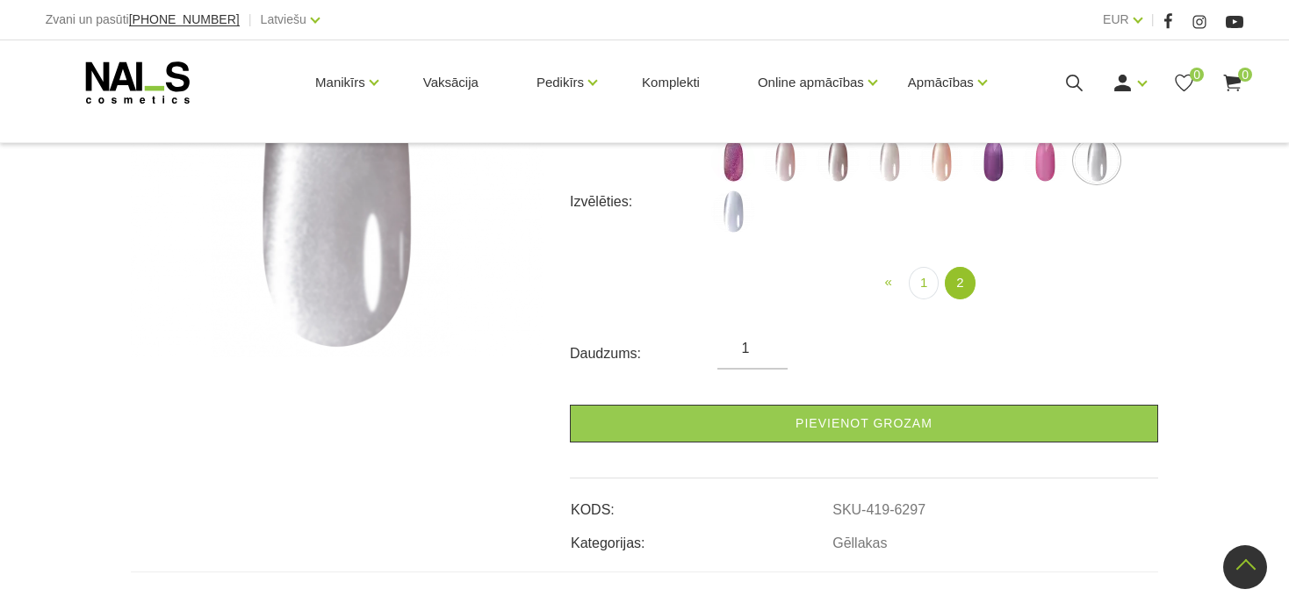
click at [743, 219] on img at bounding box center [733, 212] width 44 height 44
select select "6300"
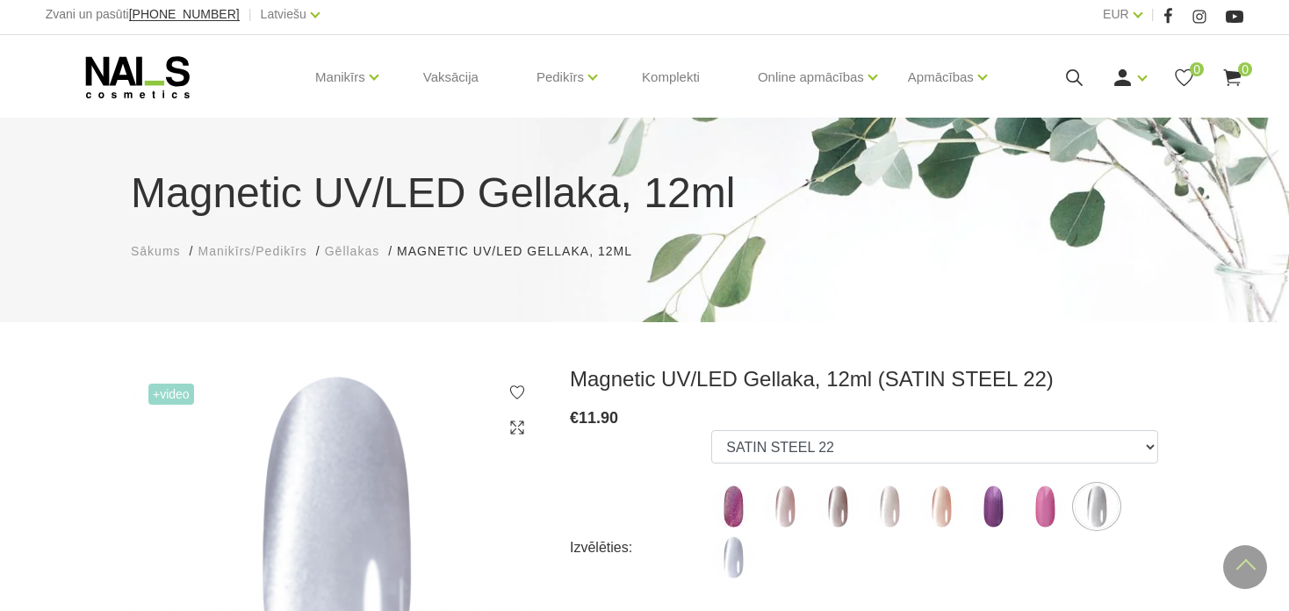
scroll to position [0, 0]
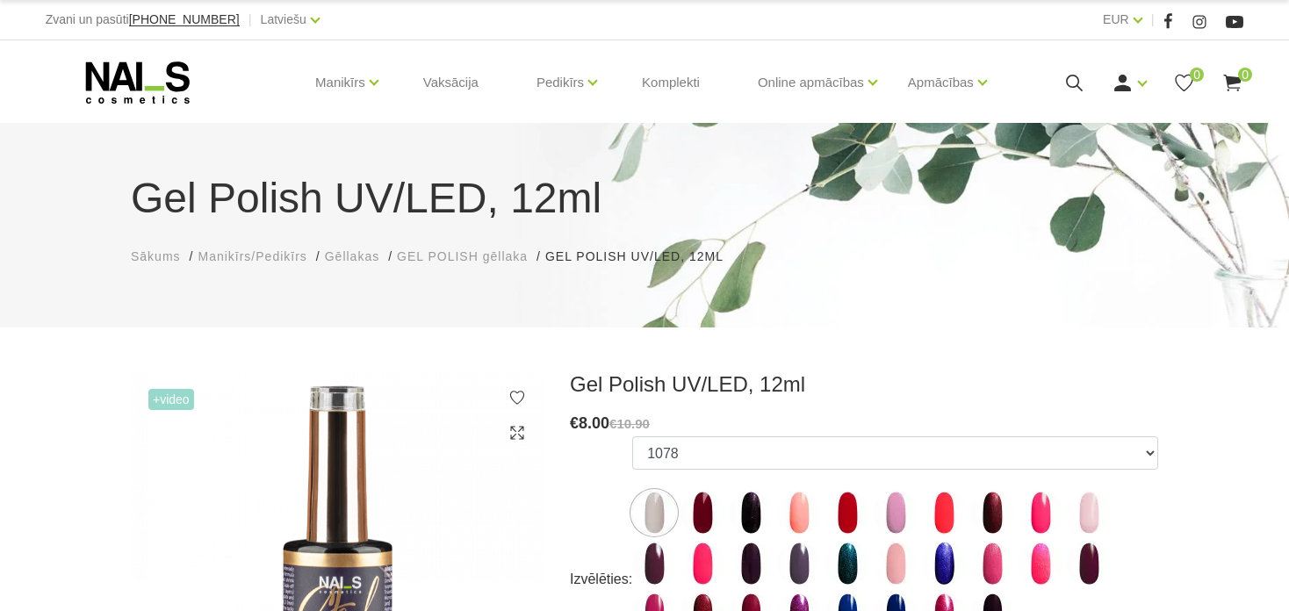
click at [980, 279] on div "Gel Polish UV/LED, 12ml Sākums Manikīrs/Pedikīrs Gēllakas GEL POLISH gēllaka Ge…" at bounding box center [644, 225] width 1289 height 205
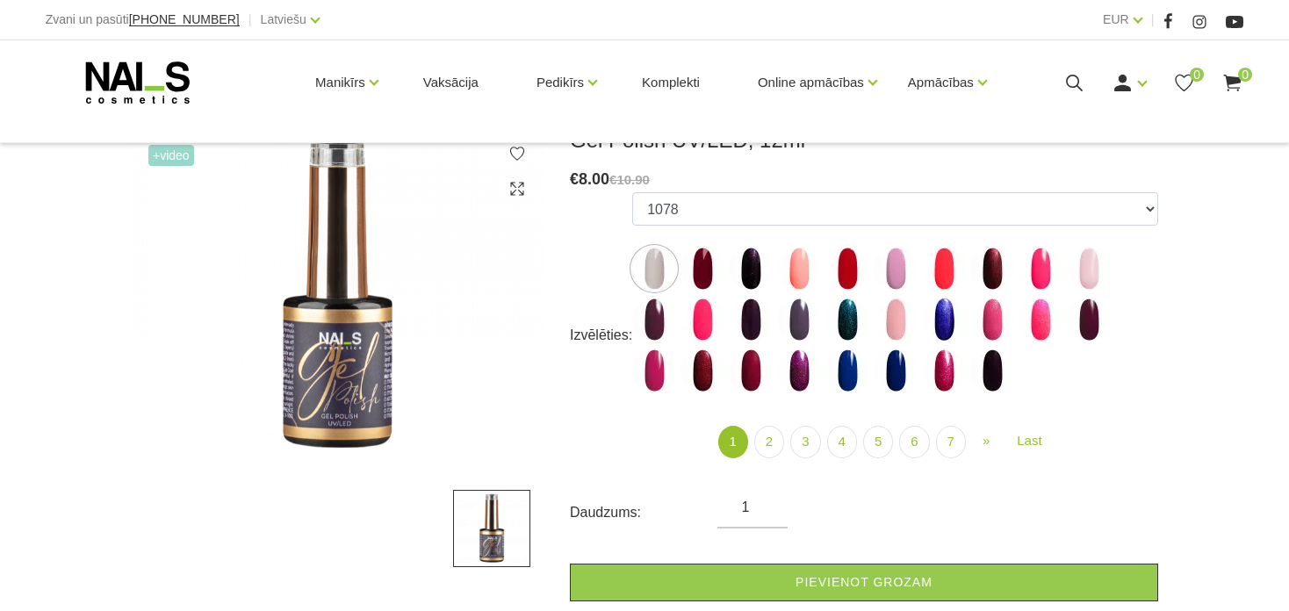
scroll to position [246, 0]
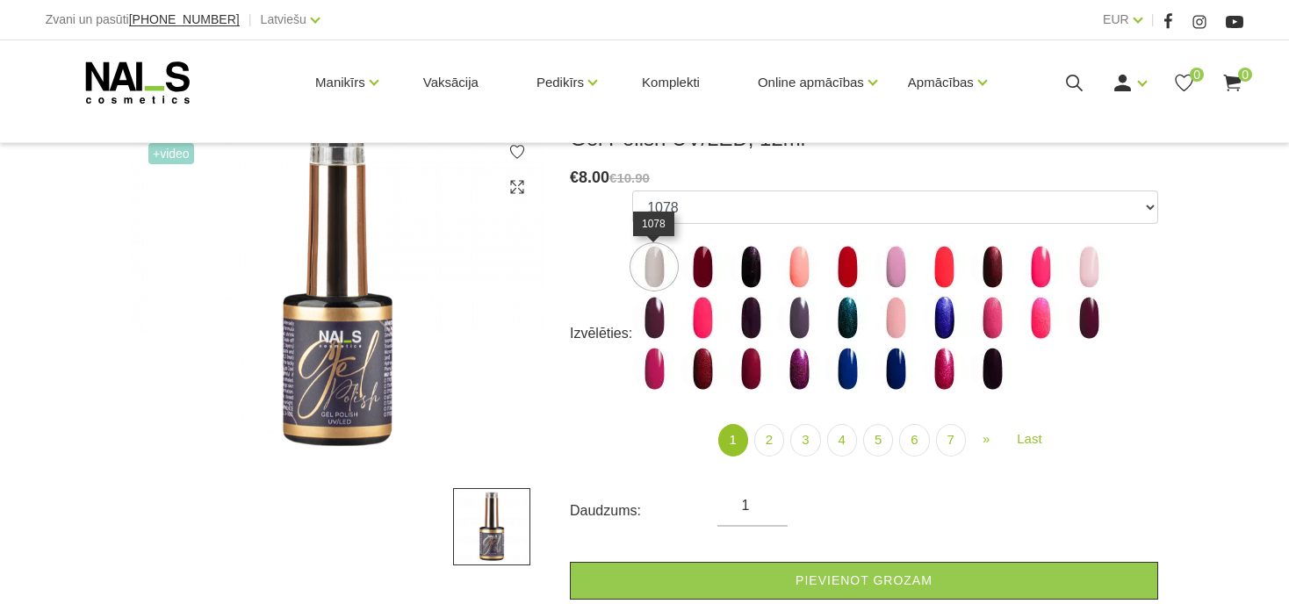
click at [656, 272] on img at bounding box center [654, 267] width 44 height 44
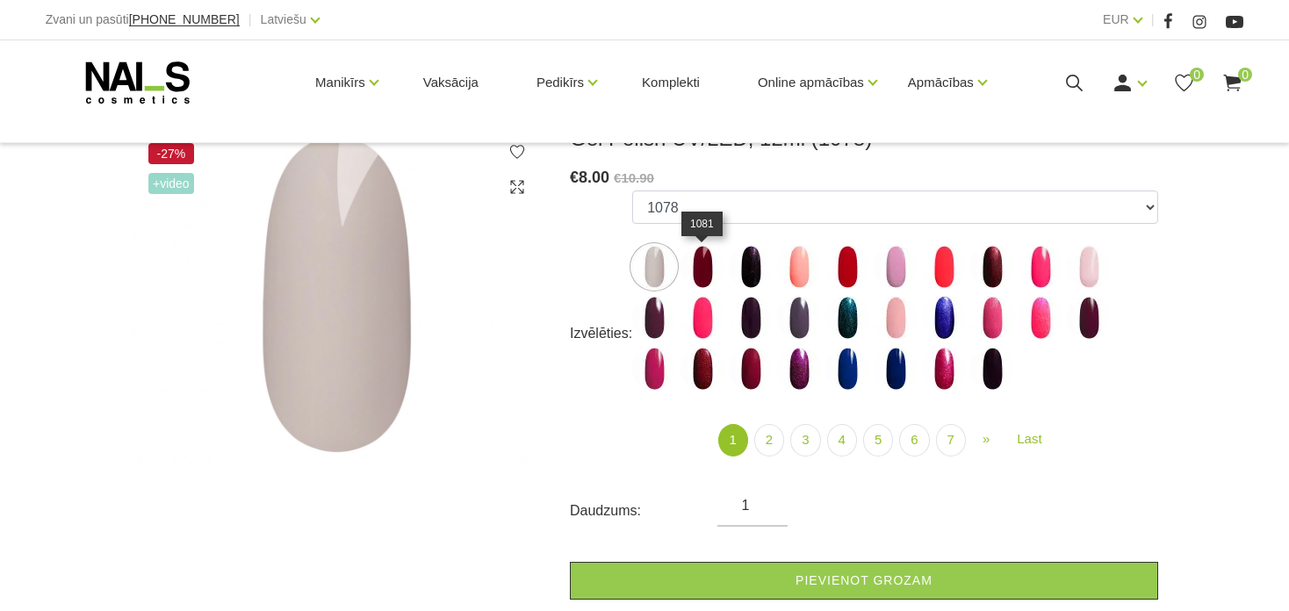
click at [705, 273] on img at bounding box center [703, 267] width 44 height 44
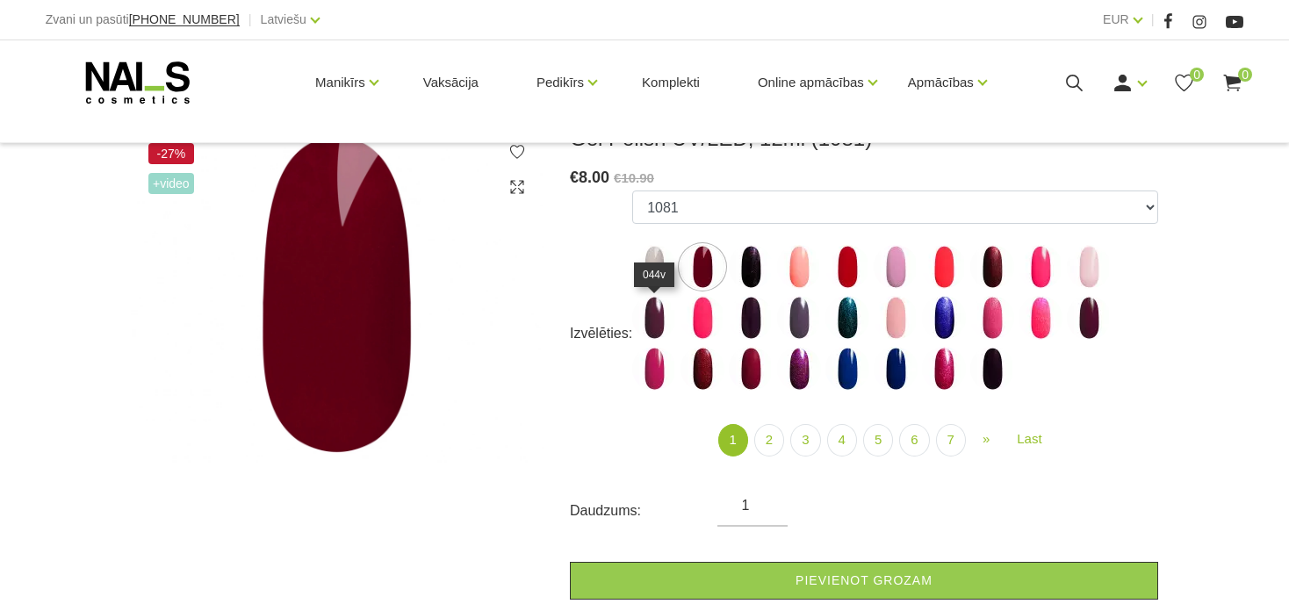
click at [658, 323] on img at bounding box center [654, 318] width 44 height 44
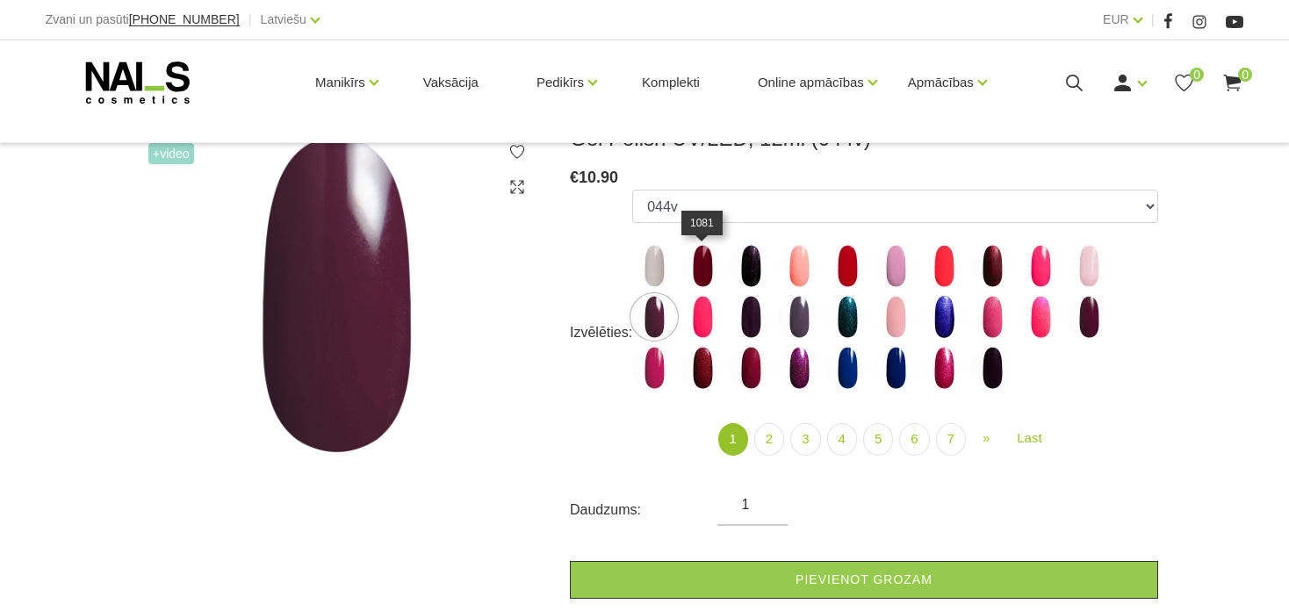
click at [702, 279] on img at bounding box center [703, 266] width 44 height 44
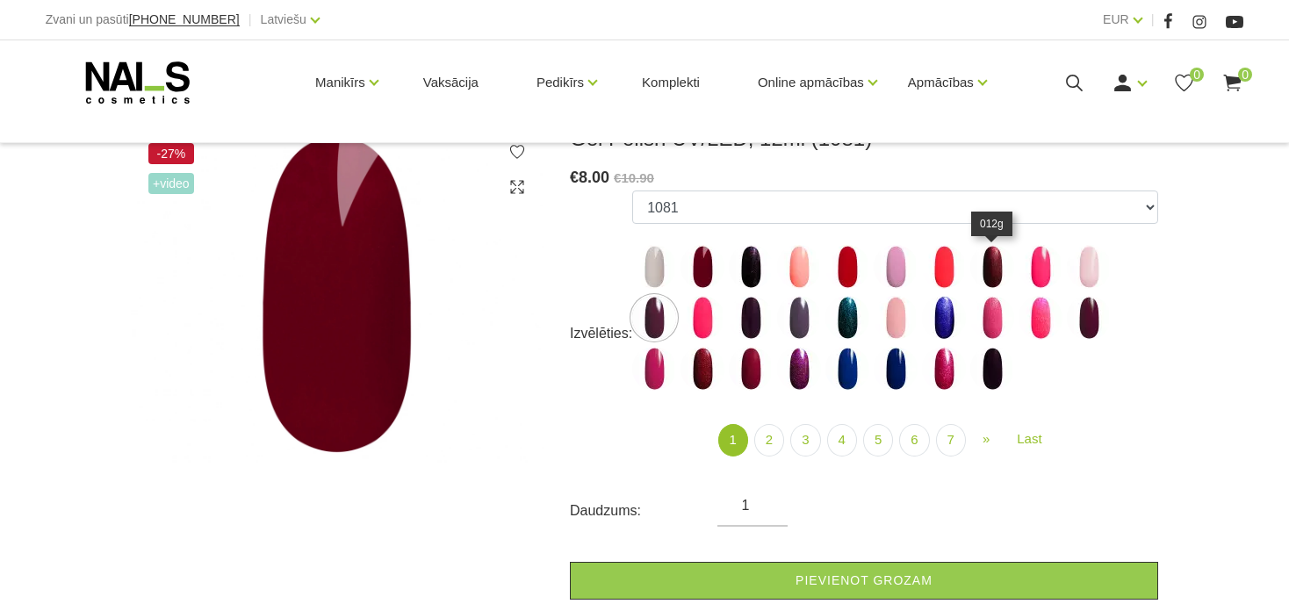
click at [990, 279] on img at bounding box center [993, 267] width 44 height 44
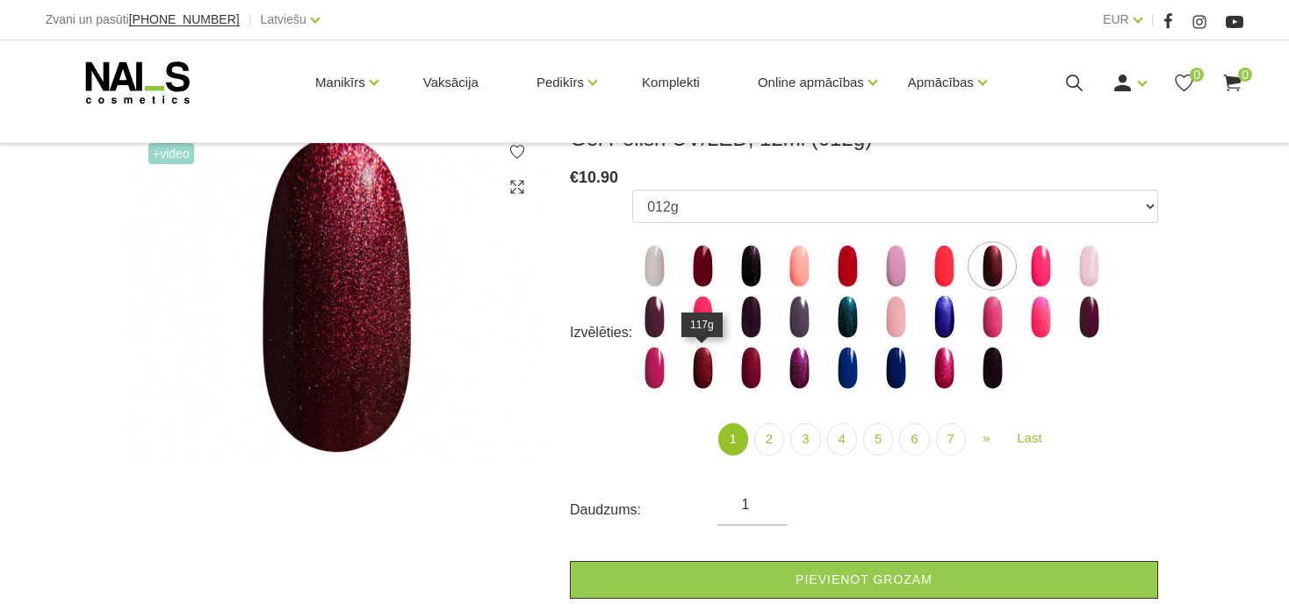
click at [697, 371] on img at bounding box center [703, 368] width 44 height 44
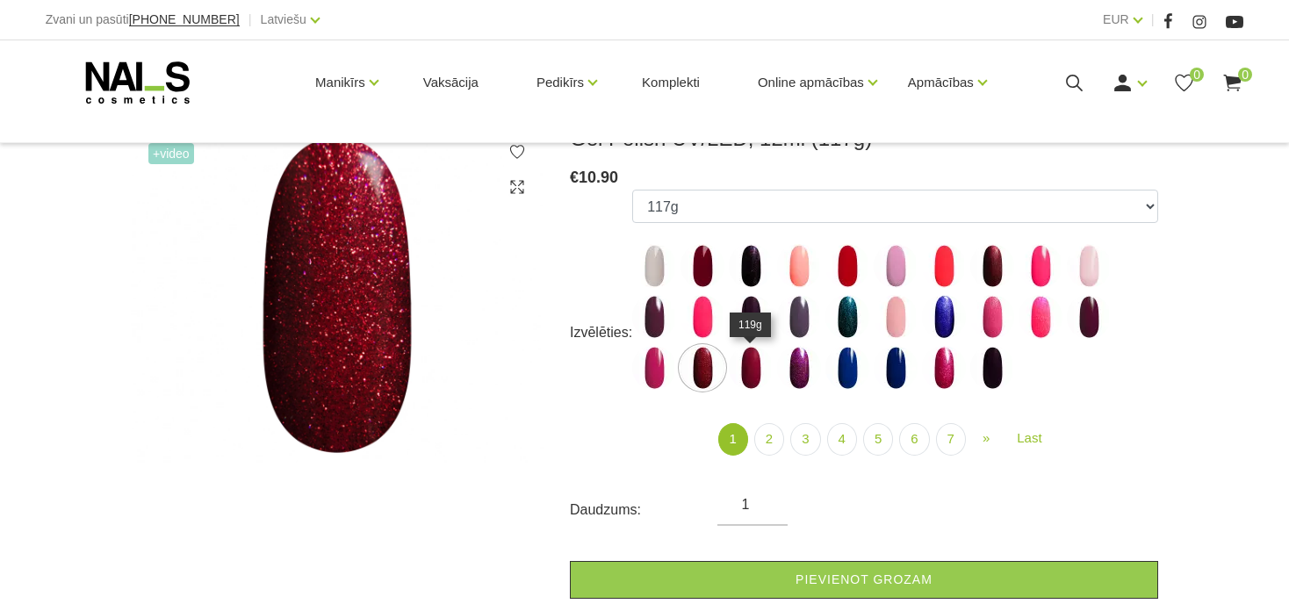
click at [751, 377] on img at bounding box center [751, 368] width 44 height 44
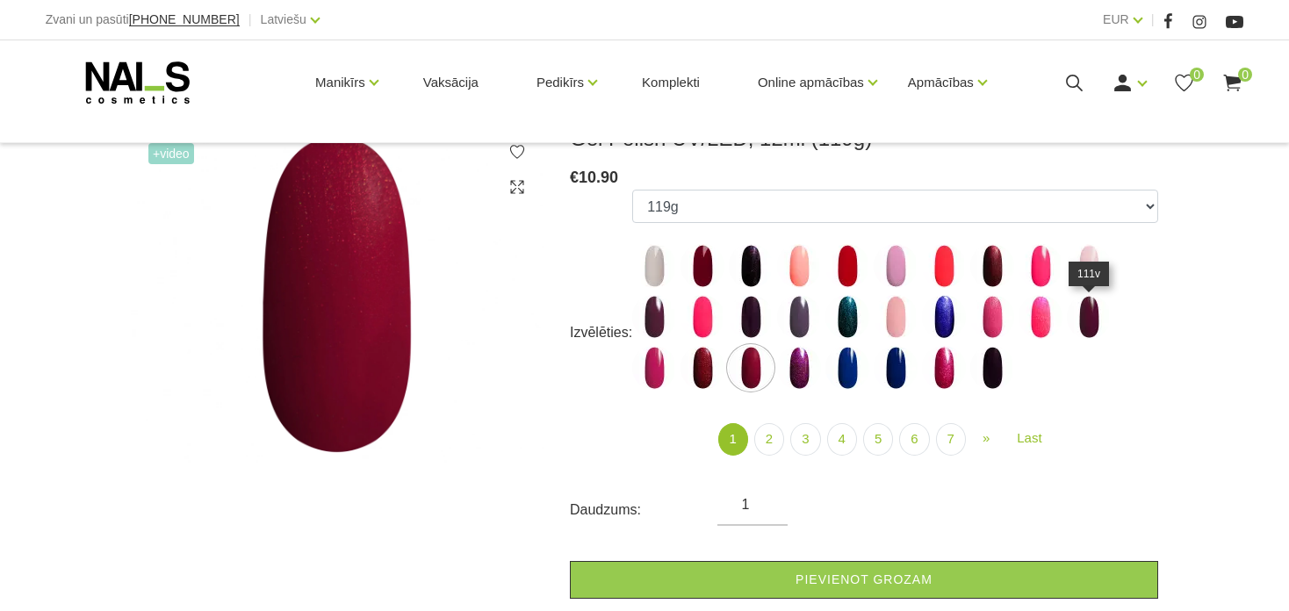
click at [1096, 324] on img at bounding box center [1089, 317] width 44 height 44
select select "4021"
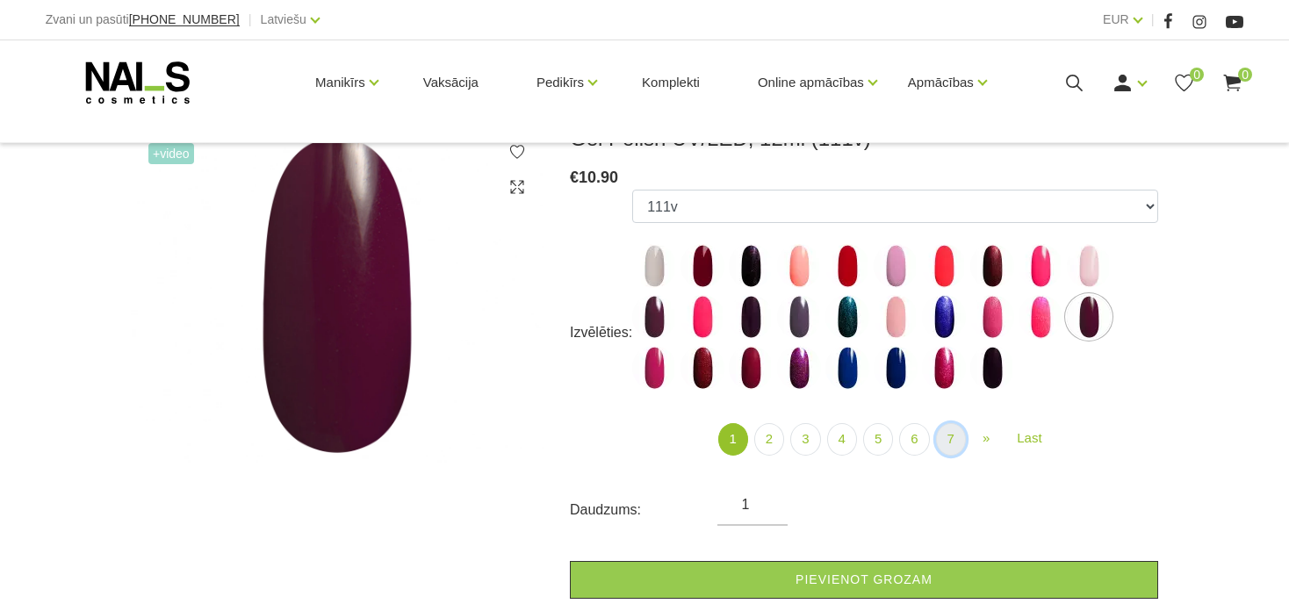
click at [944, 443] on link "7" at bounding box center [951, 439] width 30 height 32
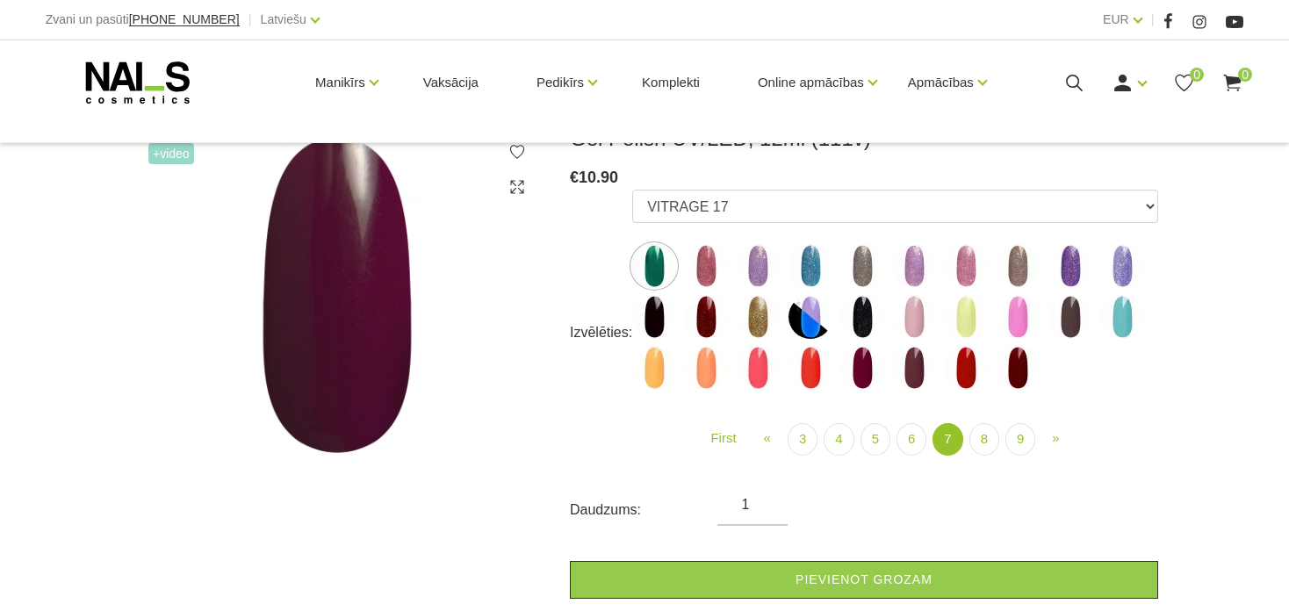
click at [811, 329] on img at bounding box center [811, 317] width 44 height 44
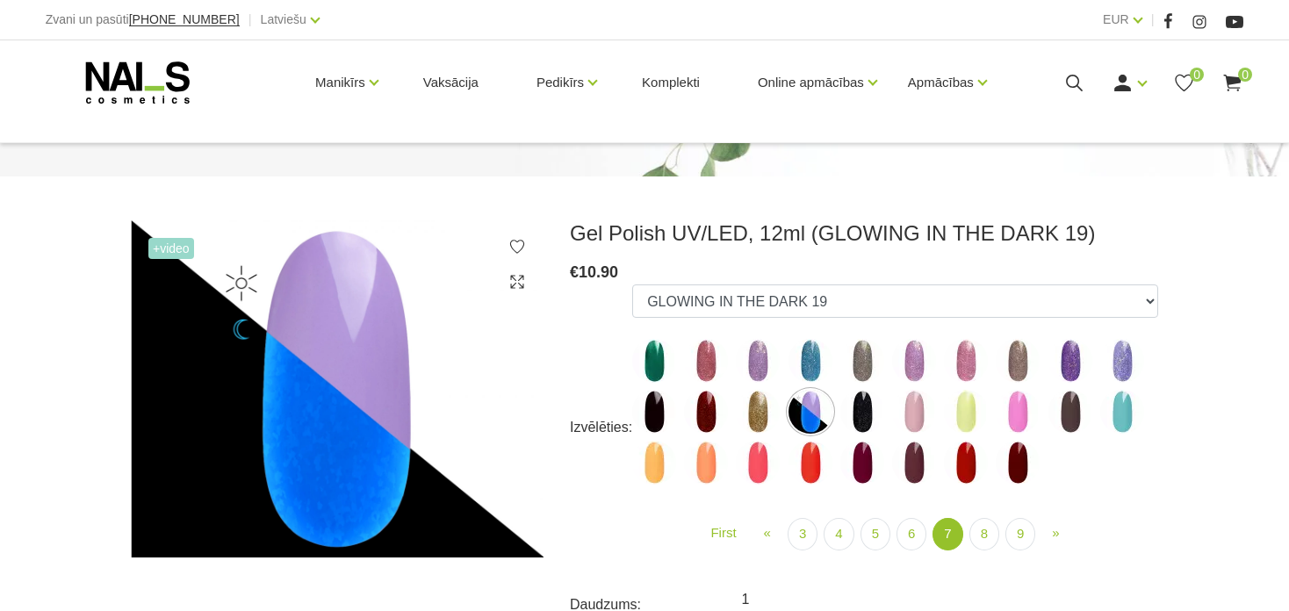
scroll to position [141, 0]
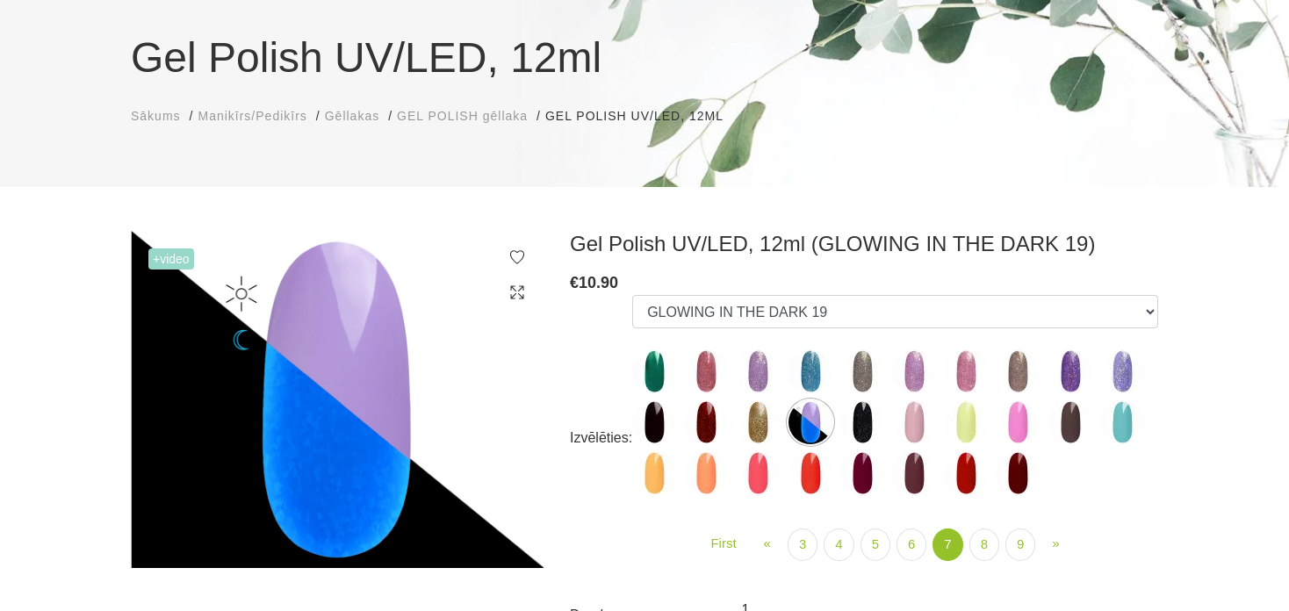
click at [296, 399] on img at bounding box center [337, 399] width 413 height 337
click at [856, 430] on img at bounding box center [863, 423] width 44 height 44
select select "5761"
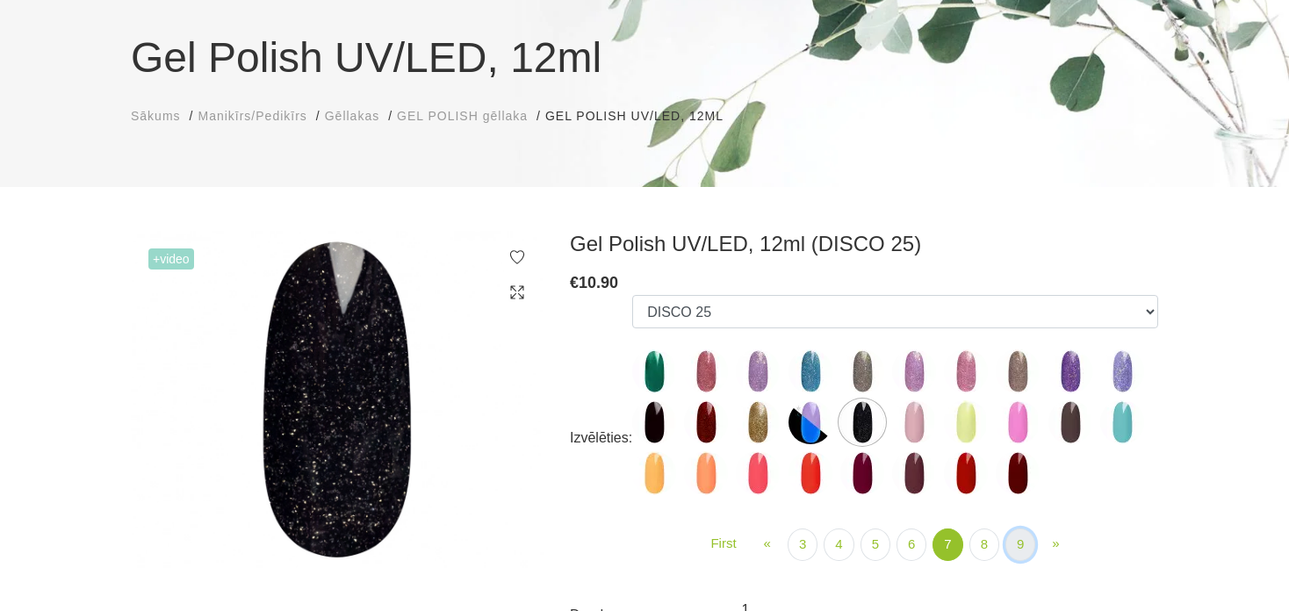
click at [1029, 547] on link "9" at bounding box center [1021, 545] width 30 height 32
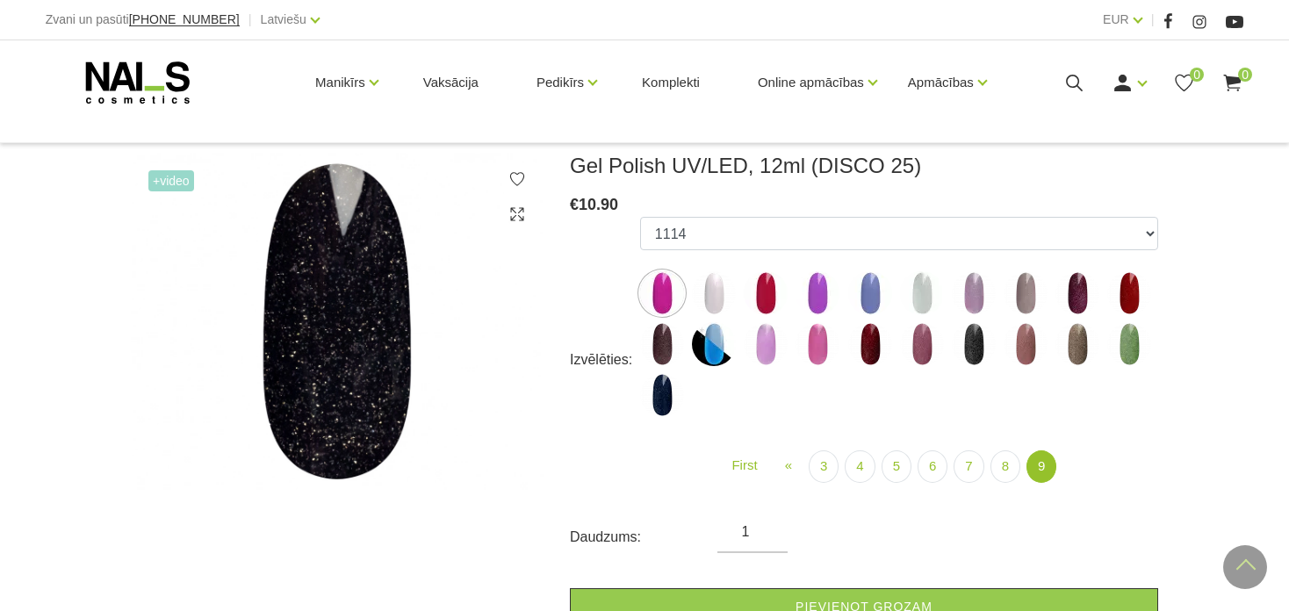
scroll to position [176, 0]
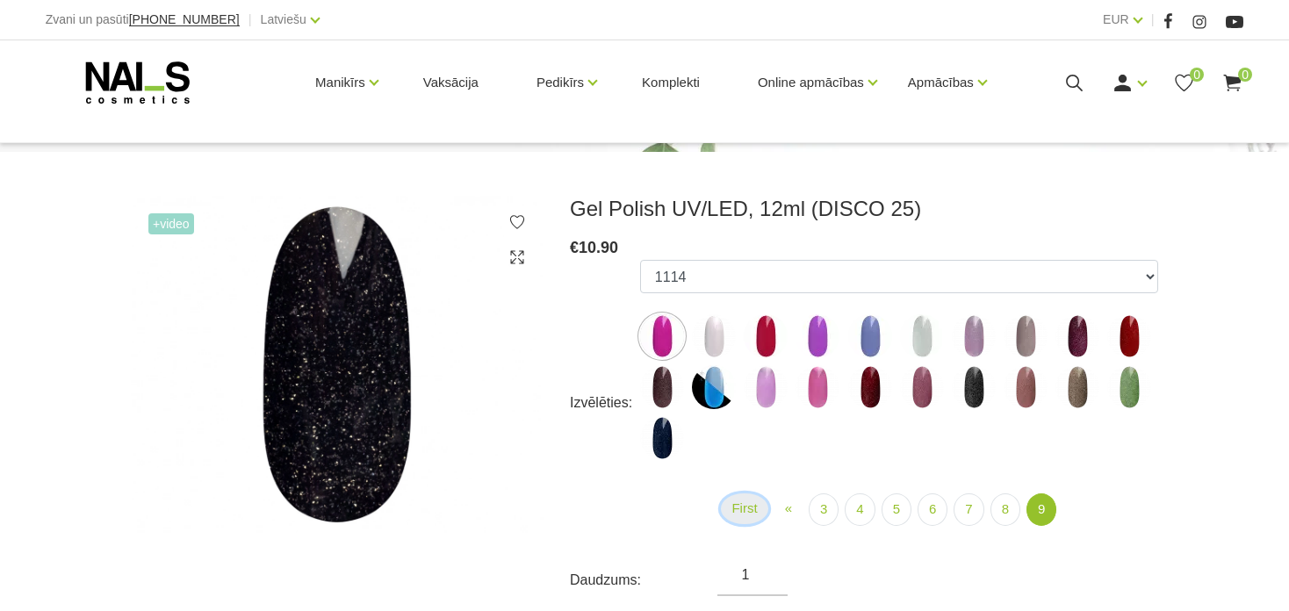
click at [752, 509] on link "First" at bounding box center [744, 509] width 47 height 31
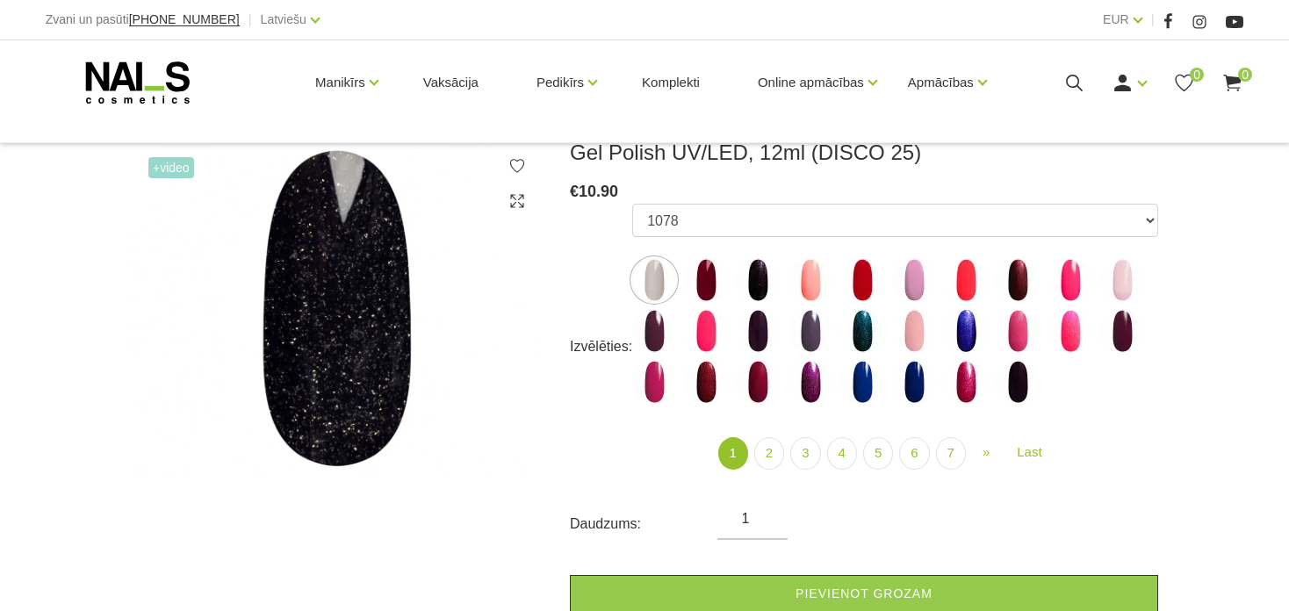
scroll to position [228, 0]
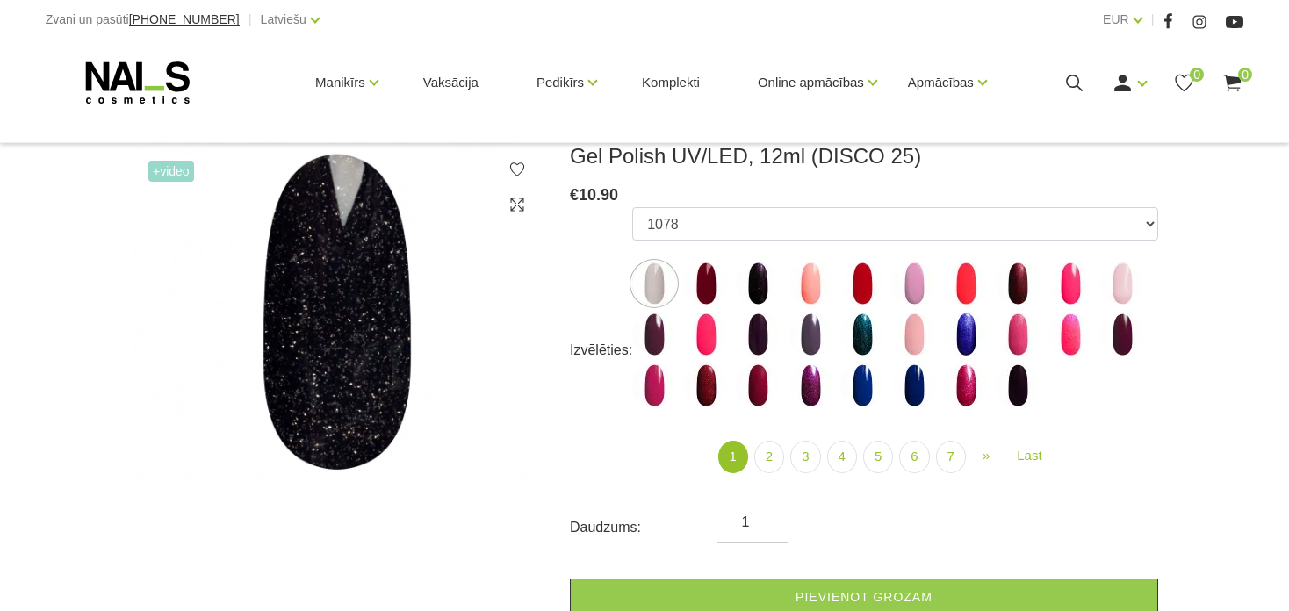
click at [347, 349] on img at bounding box center [337, 311] width 413 height 337
click at [520, 203] on icon at bounding box center [518, 205] width 18 height 18
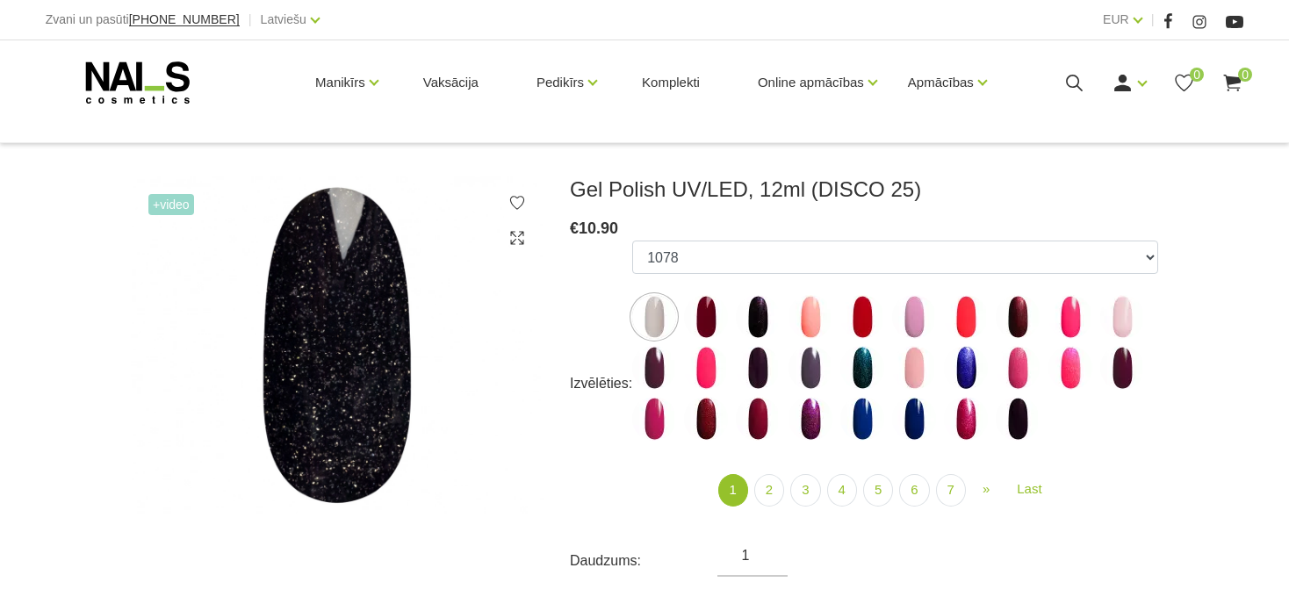
scroll to position [211, 0]
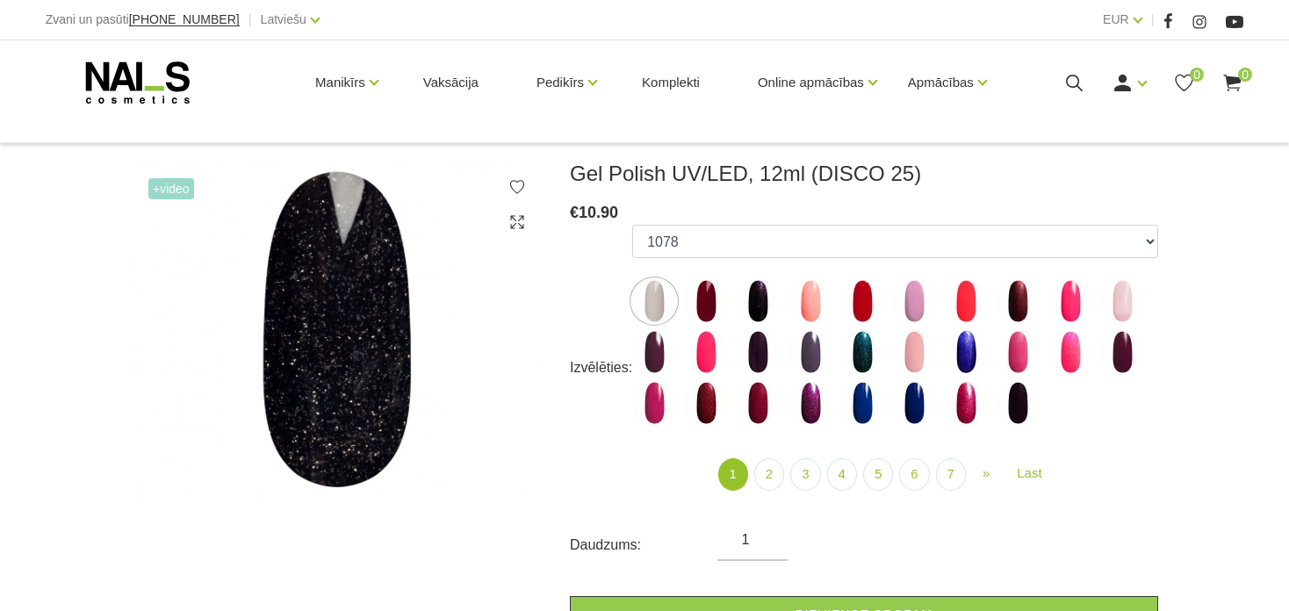
scroll to position [228, 0]
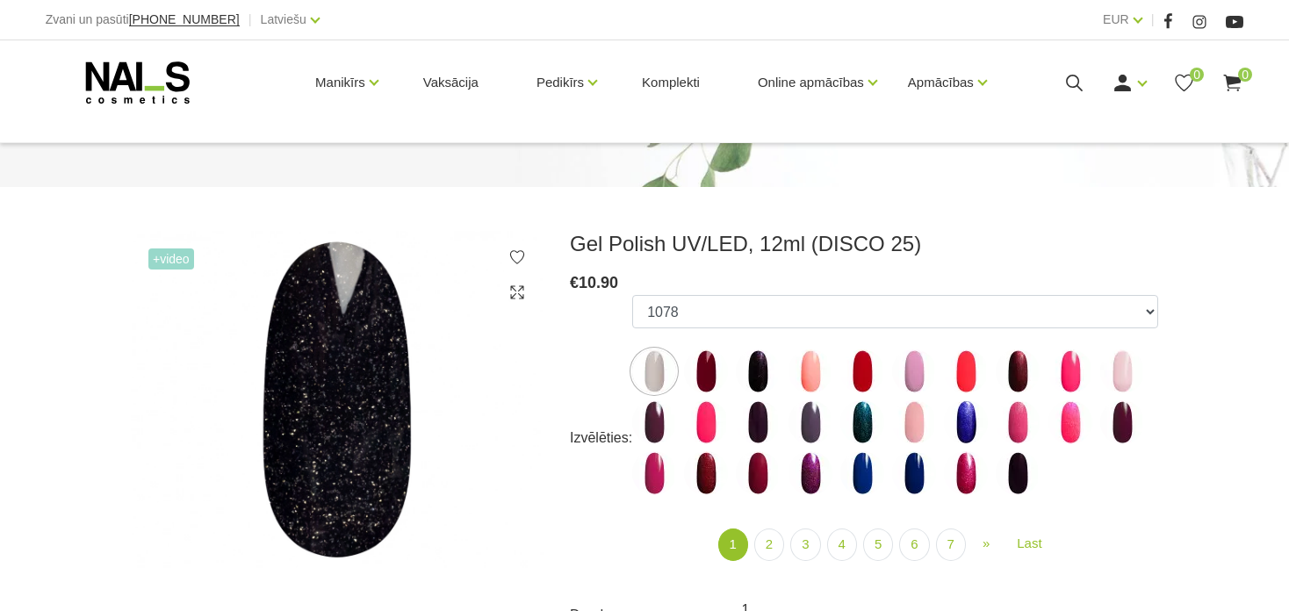
scroll to position [246, 0]
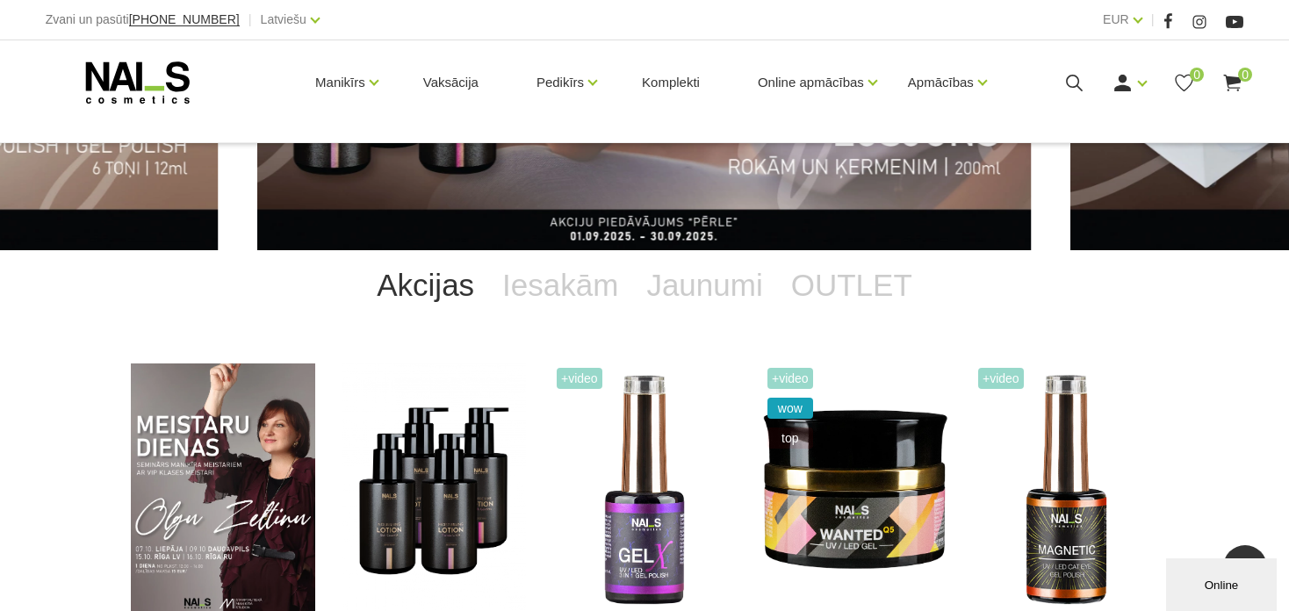
scroll to position [176, 0]
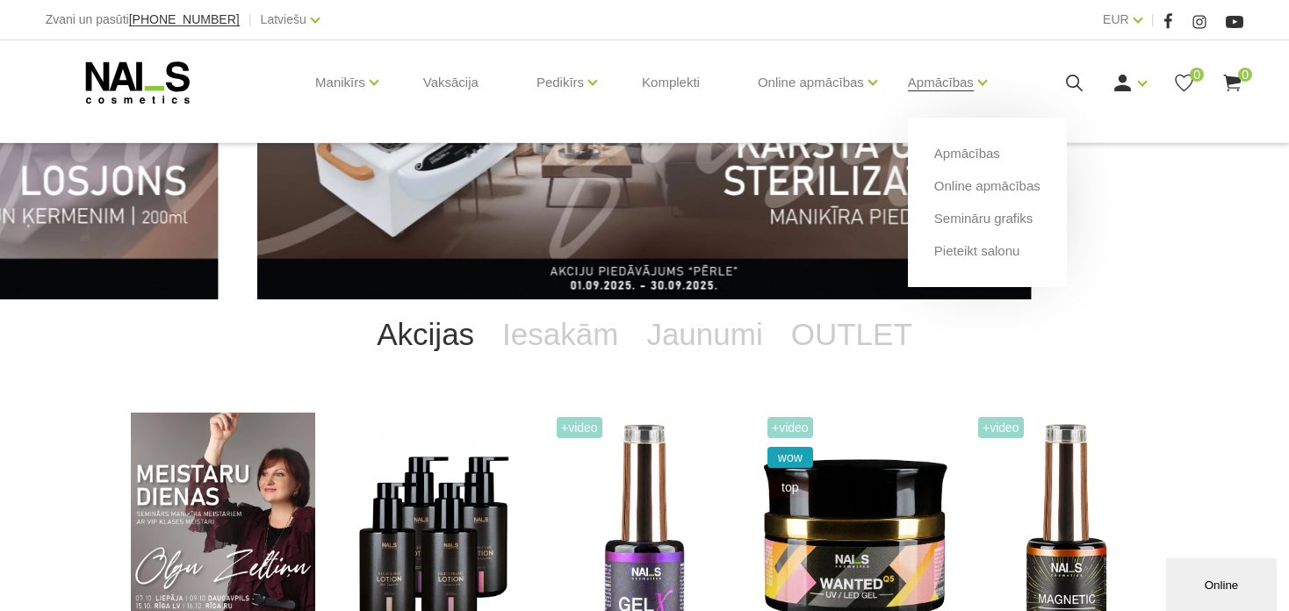
click at [975, 83] on li "Apmācības Apmācības Online apmācības Semināru grafiks [GEOGRAPHIC_DATA]" at bounding box center [941, 82] width 110 height 70
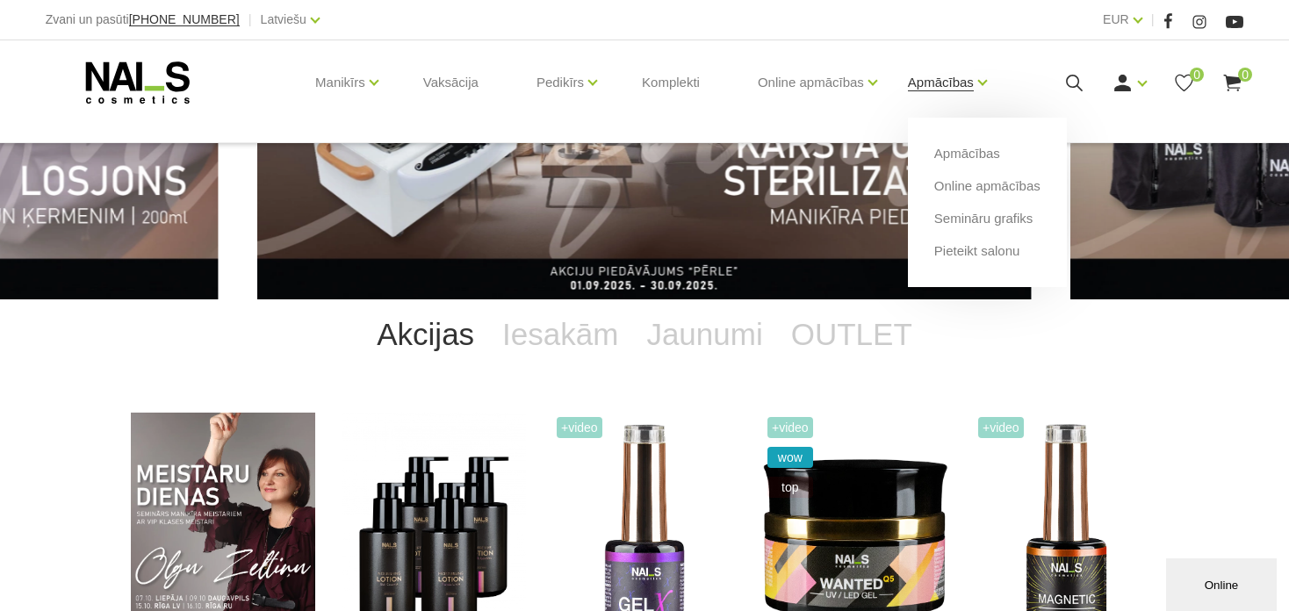
click at [974, 80] on link "Apmācības" at bounding box center [941, 82] width 66 height 70
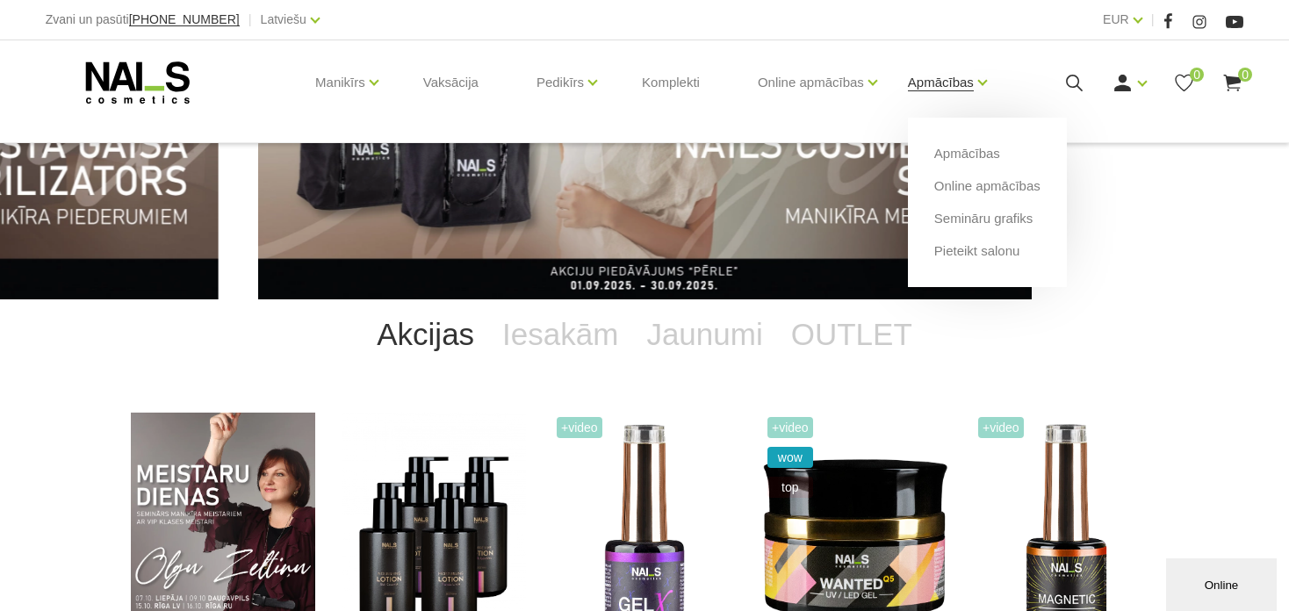
click at [945, 85] on link "Apmācības" at bounding box center [941, 82] width 66 height 70
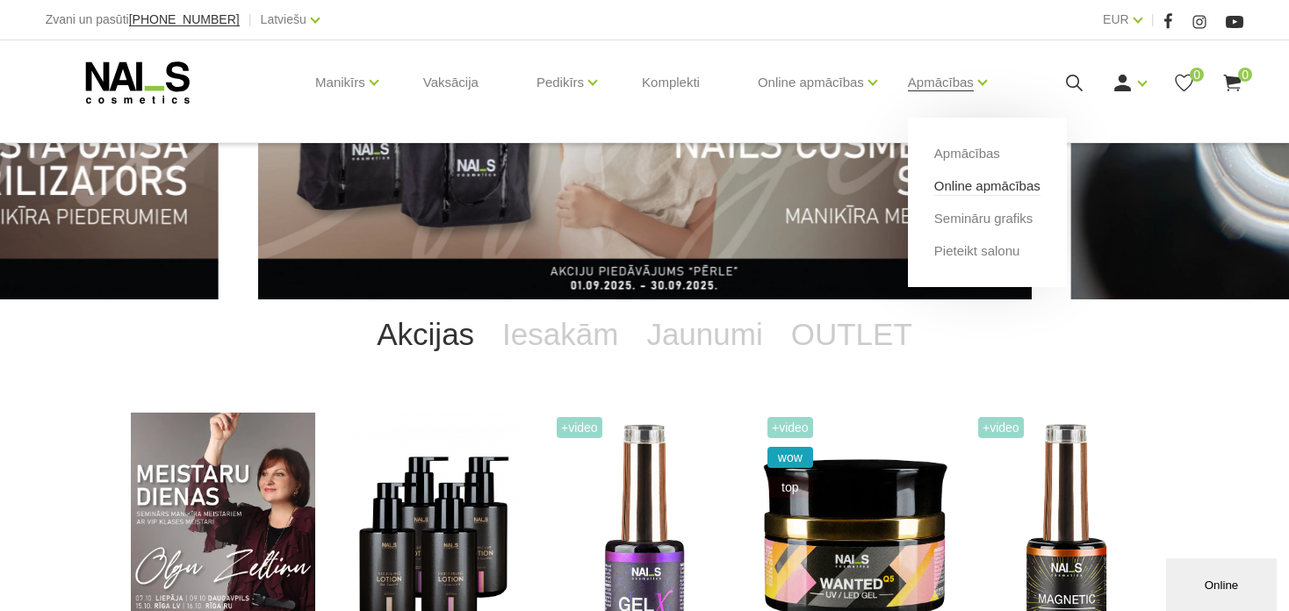
click at [959, 182] on link "Online apmācības" at bounding box center [988, 186] width 106 height 19
